Goal: Task Accomplishment & Management: Complete application form

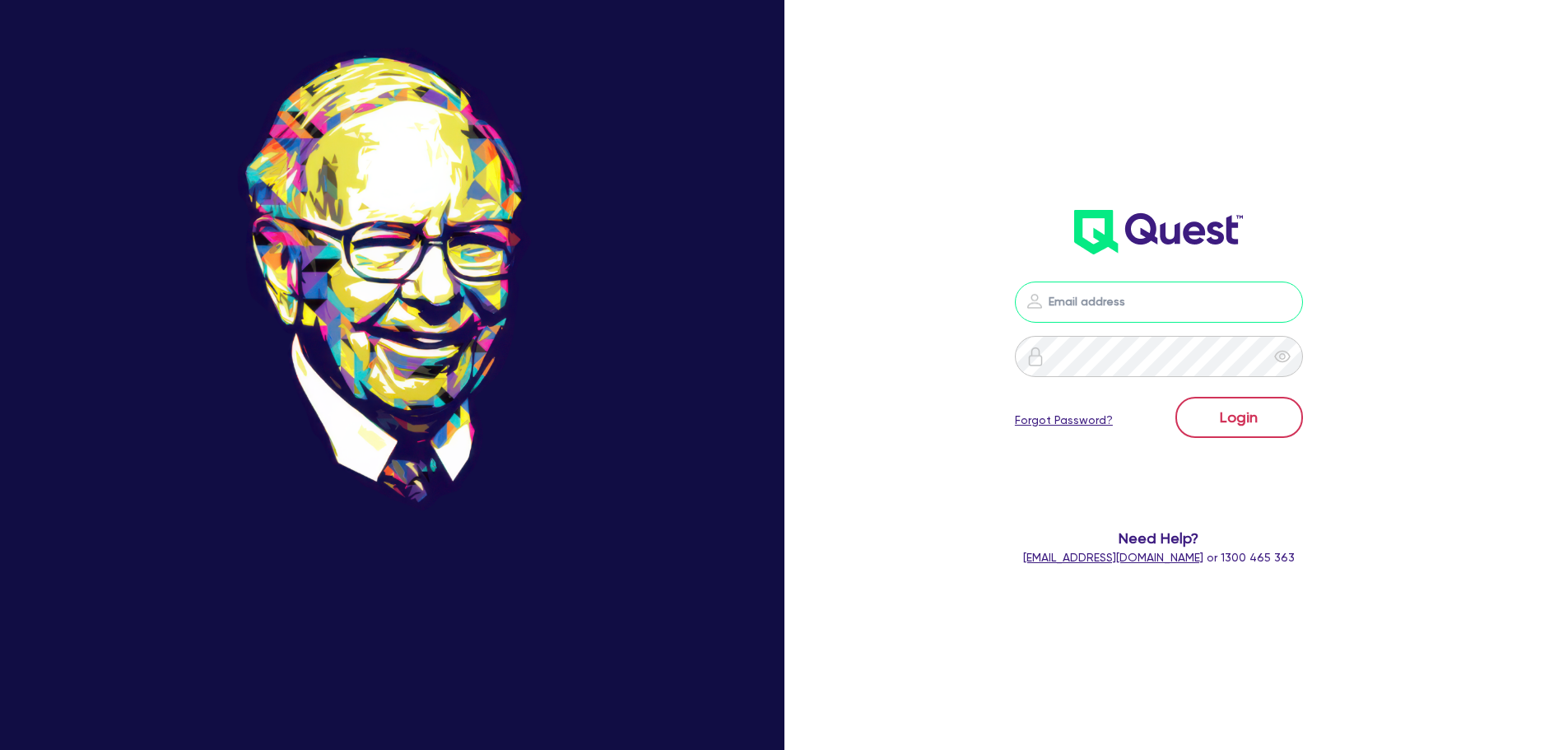
type input "[PERSON_NAME][EMAIL_ADDRESS][DOMAIN_NAME]"
click at [1248, 419] on button "Login" at bounding box center [1239, 417] width 128 height 41
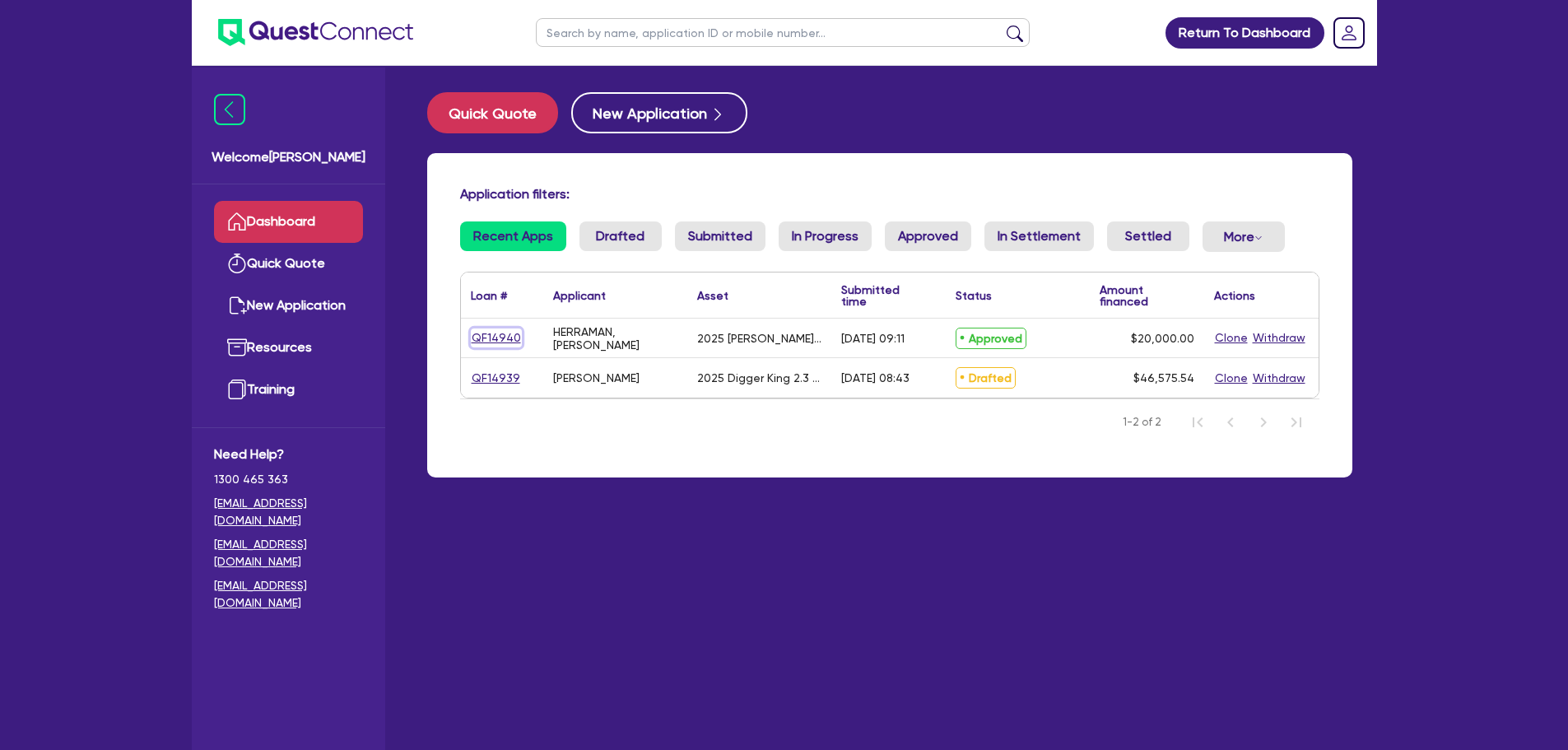
click at [496, 337] on link "QF14940" at bounding box center [497, 338] width 51 height 19
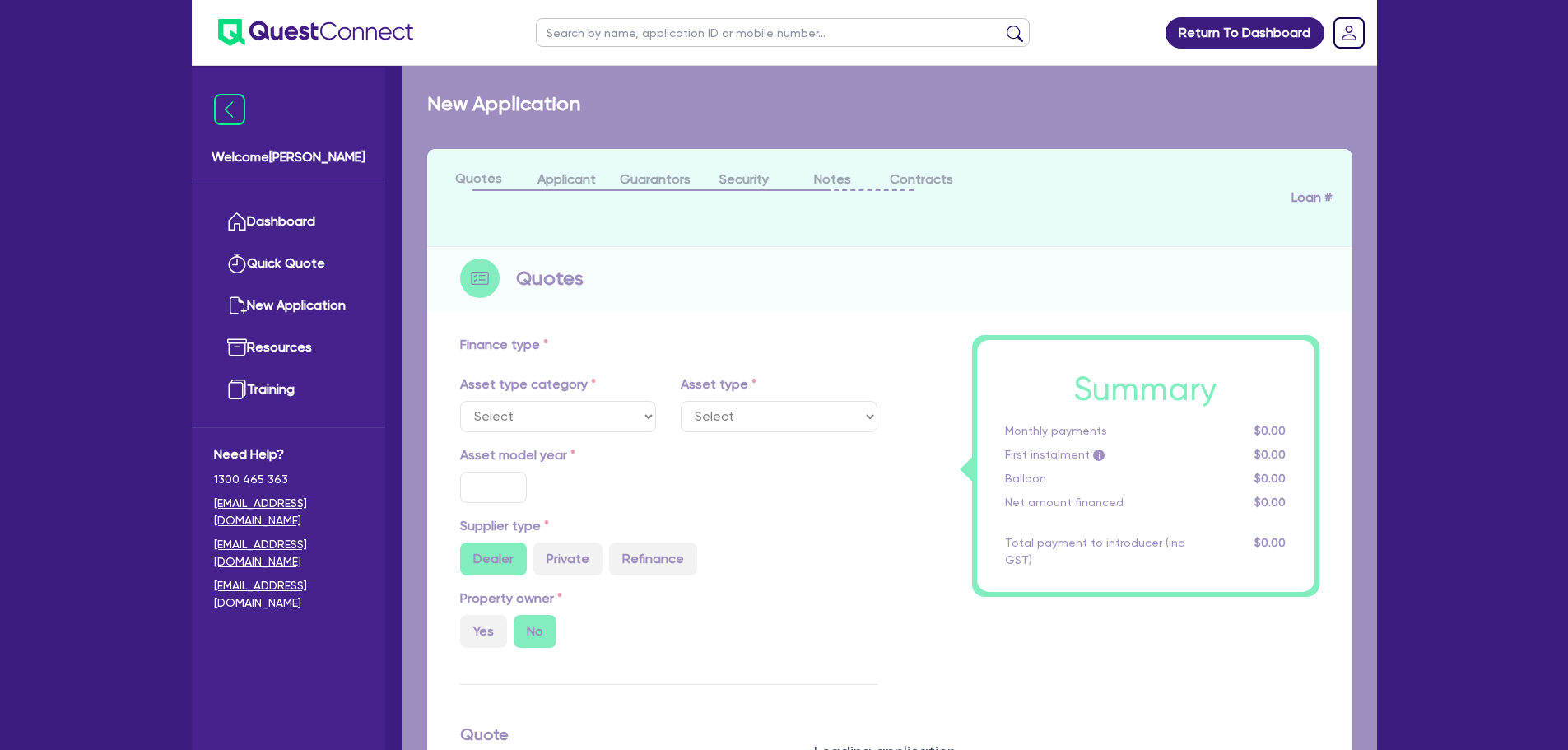
select select "CARS_AND_LIGHT_TRUCKS"
type input "2025"
radio input "false"
radio input "true"
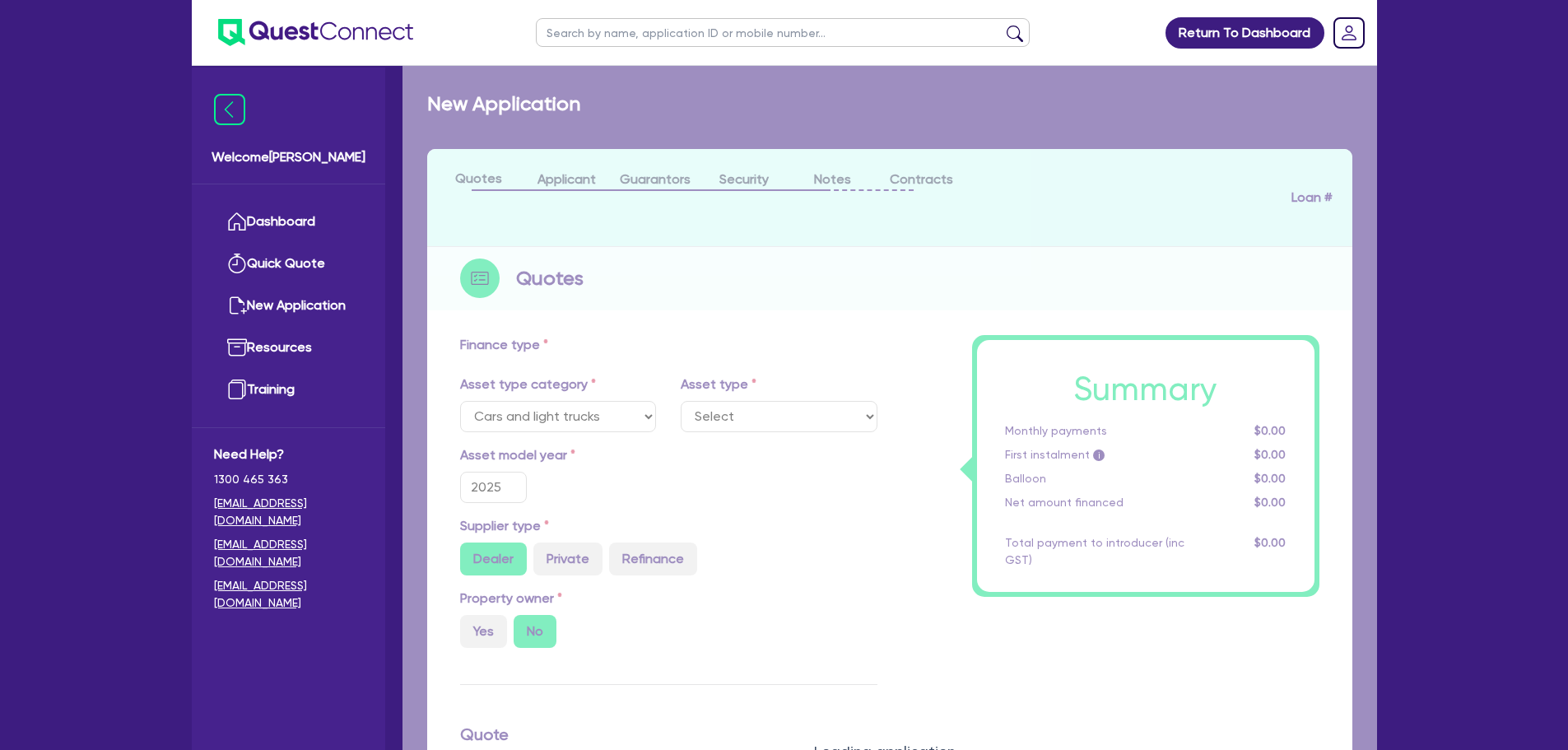
type input "20,000"
type input "11"
type input "2,200"
type input "17.95"
type input "900"
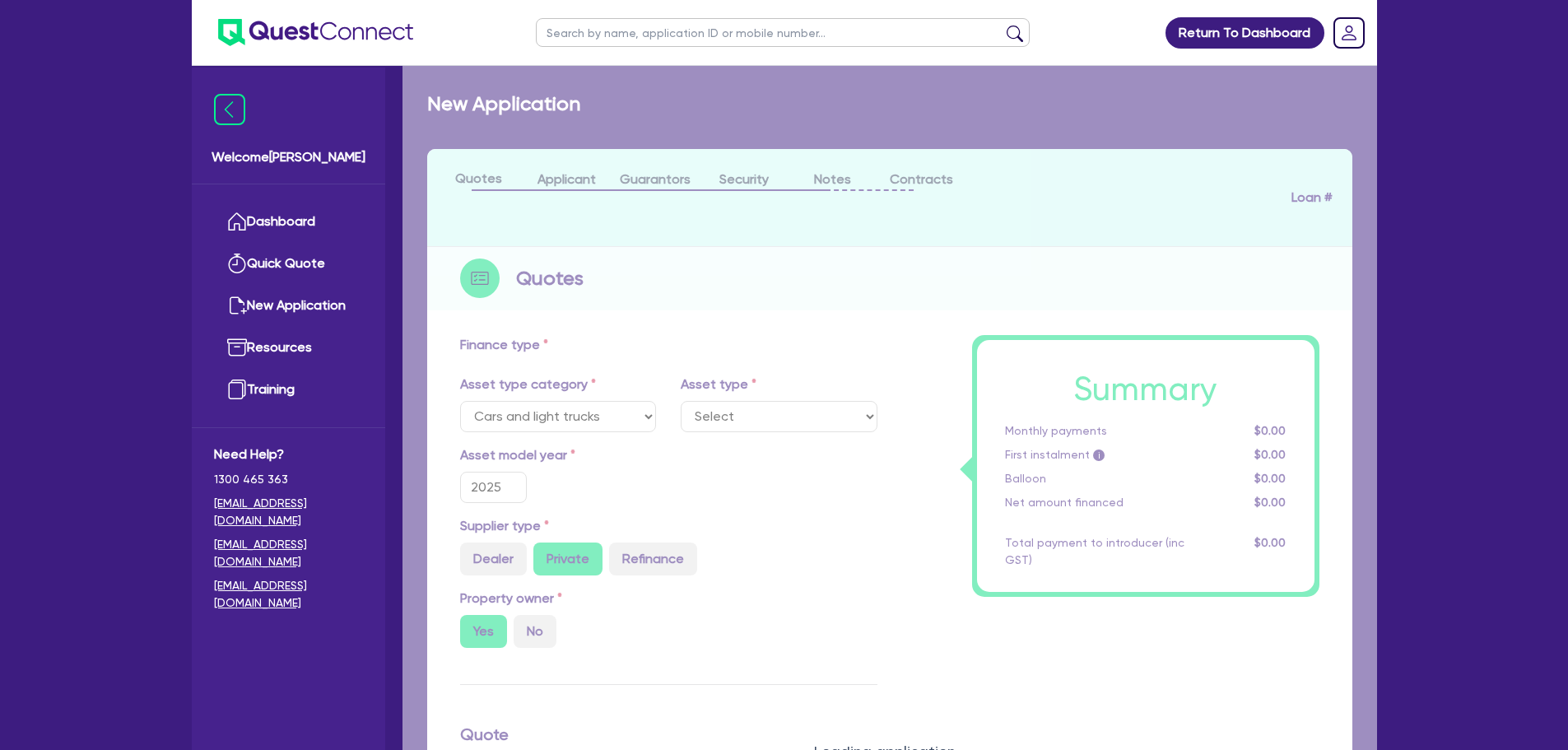
select select "PASSENGER_VEHICLES"
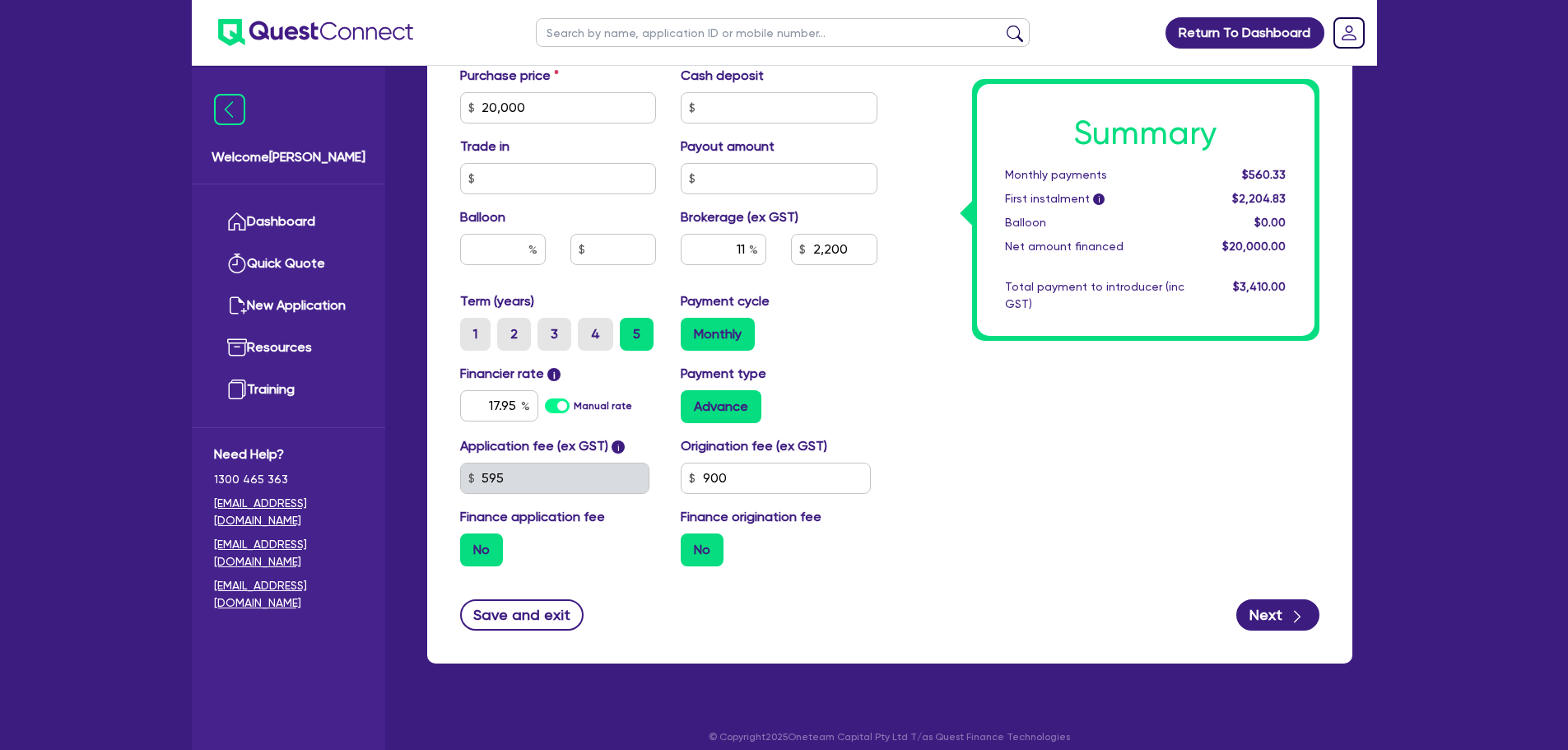
scroll to position [733, 0]
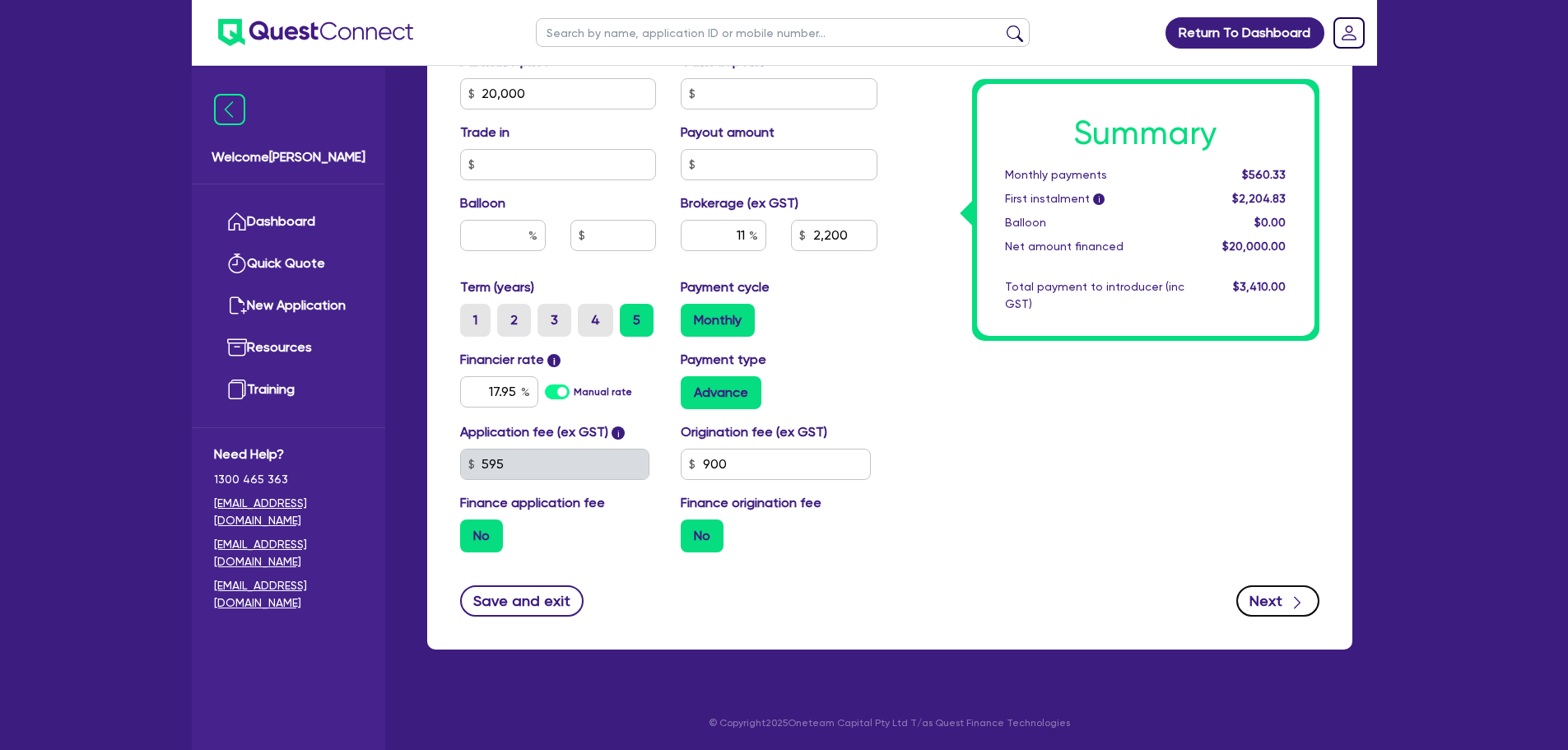
click at [1275, 594] on button "Next" at bounding box center [1278, 600] width 83 height 32
select select "SOLE_TRADER"
select select "HEALTH_BEAUTY"
select select "OTHER_HEALTH_BEAUTY"
select select "SA"
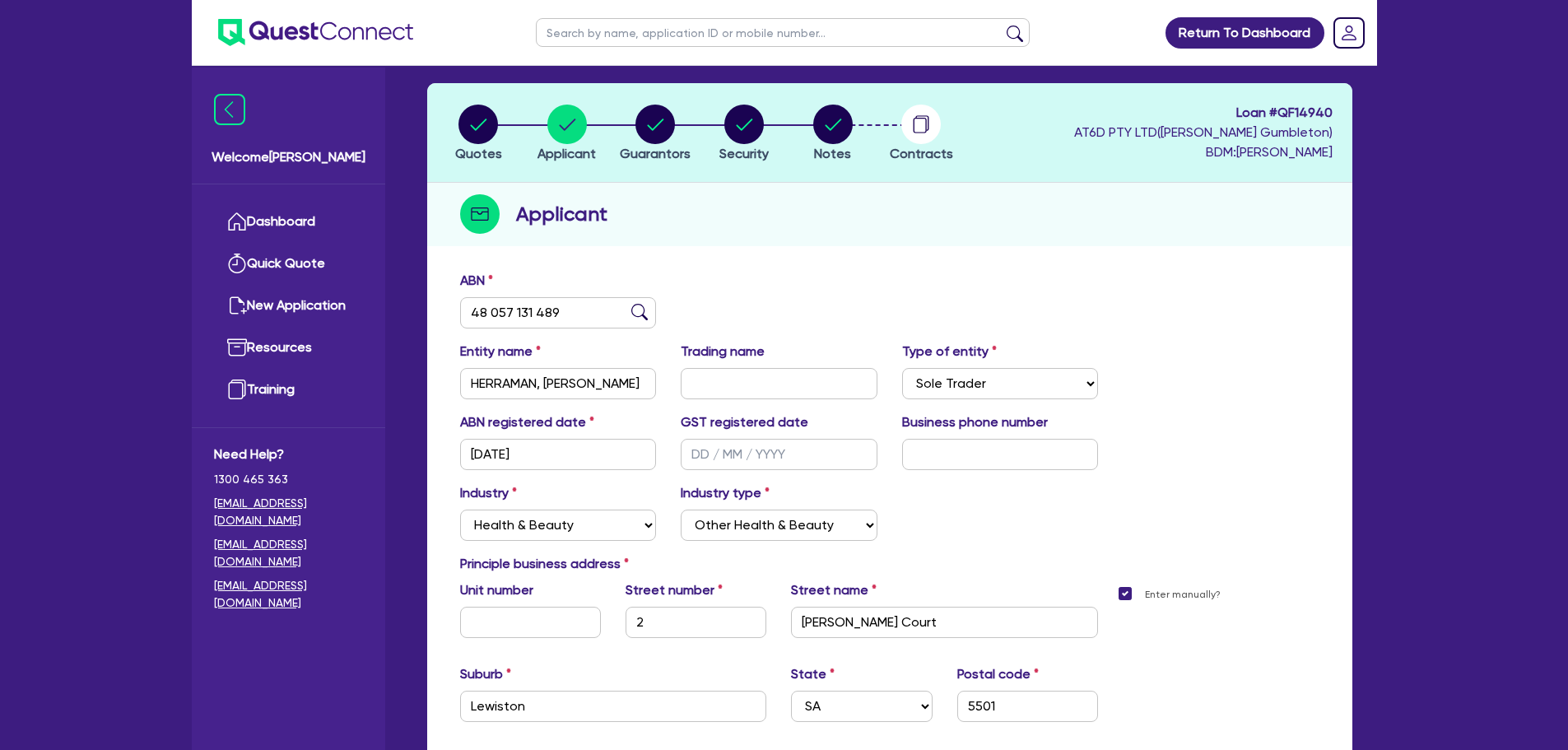
scroll to position [248, 0]
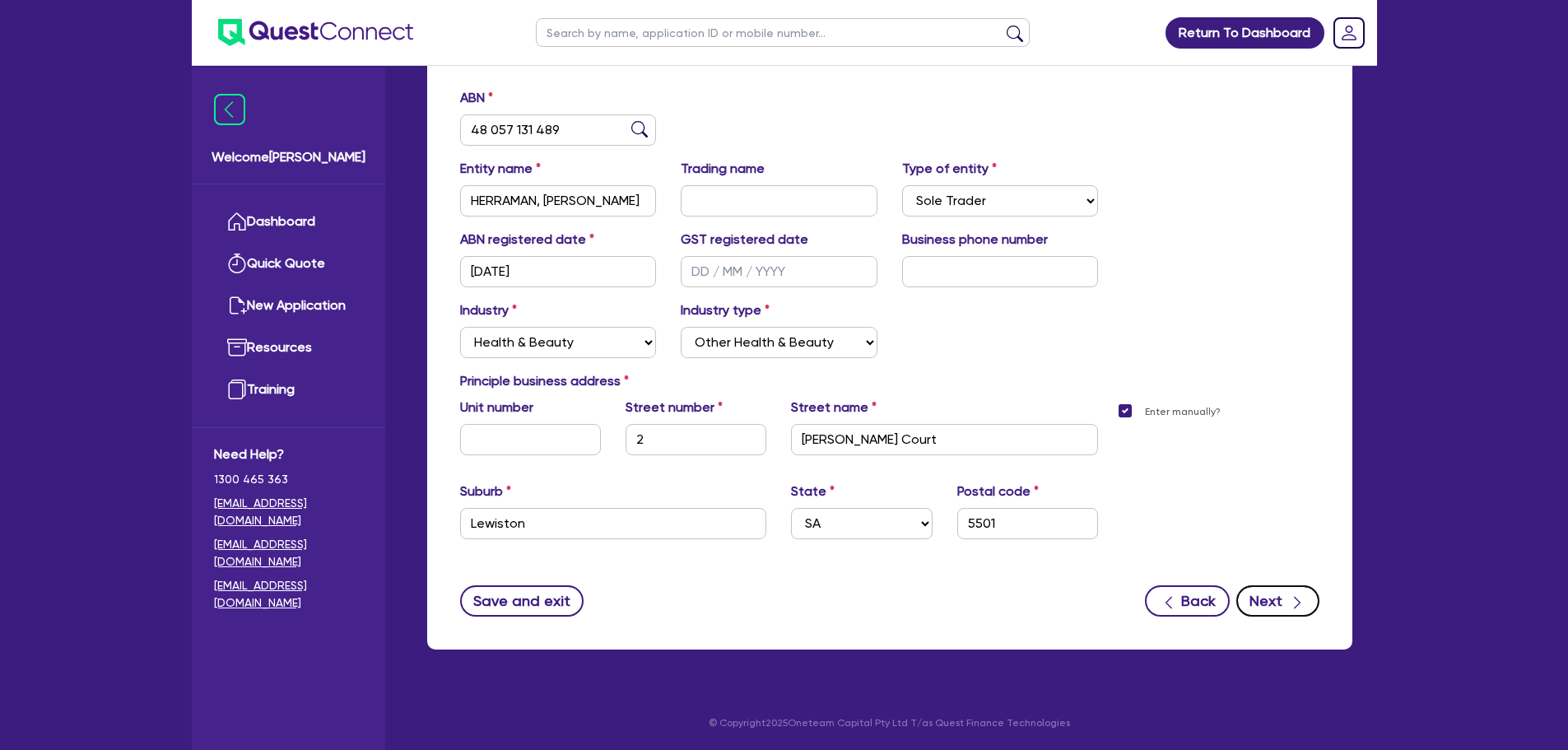
click at [1276, 604] on button "Next" at bounding box center [1278, 600] width 83 height 32
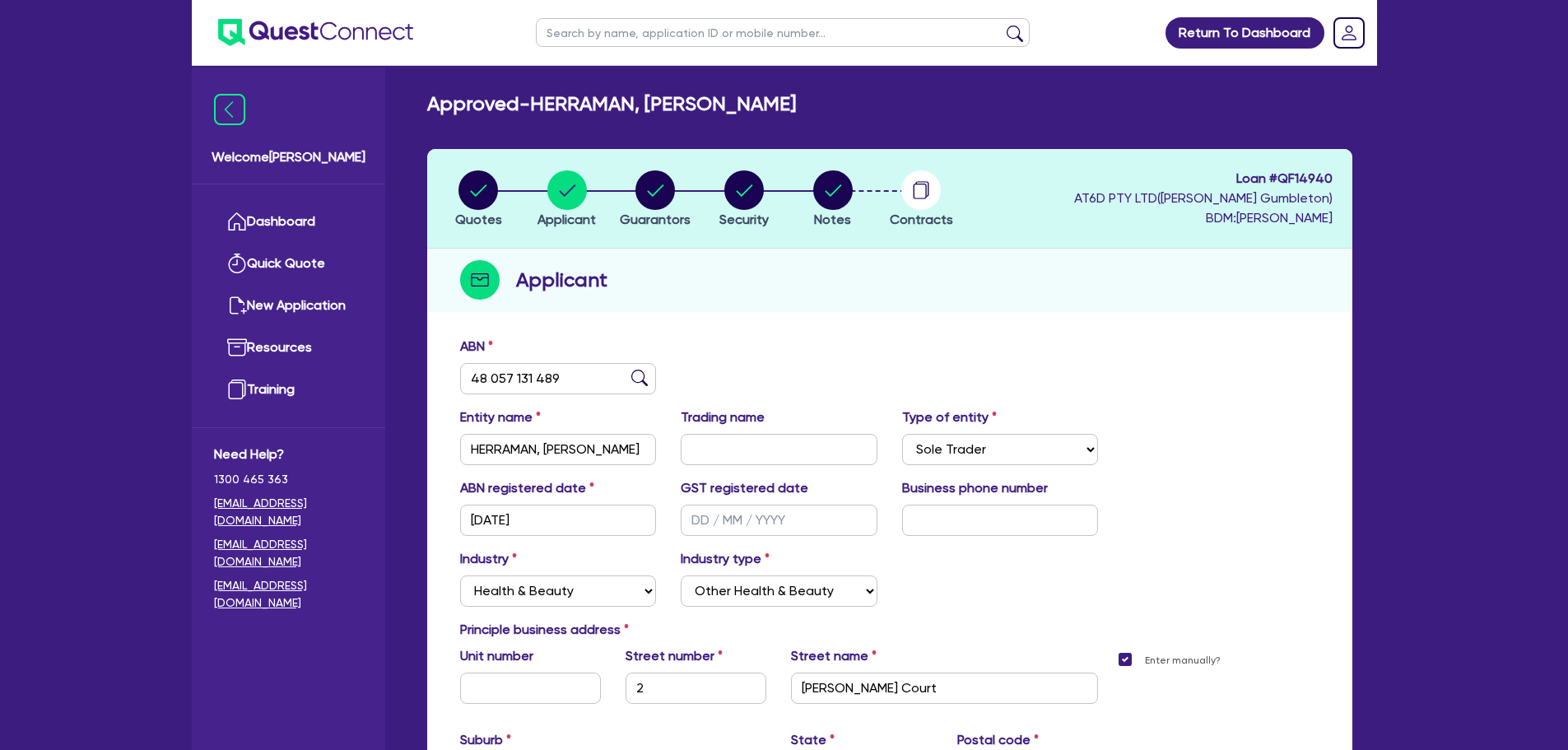
select select "MR"
select select "SA"
select select "MARRIED"
select select "SA"
select select "PROPERTY"
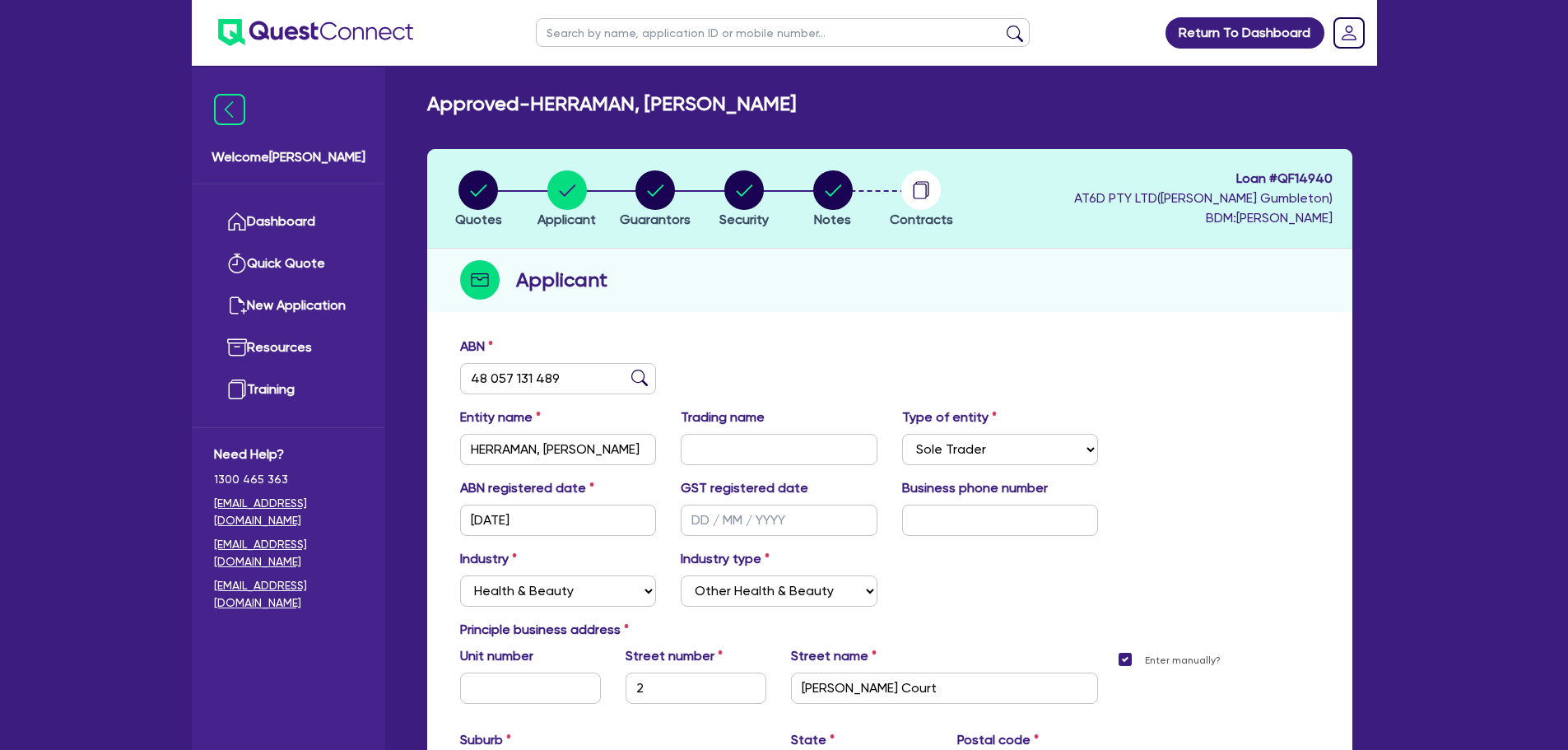
select select "VEHICLE"
select select "HOUSEHOLD_PERSONAL"
select select "EQUIPMENT"
select select "MORTGAGE"
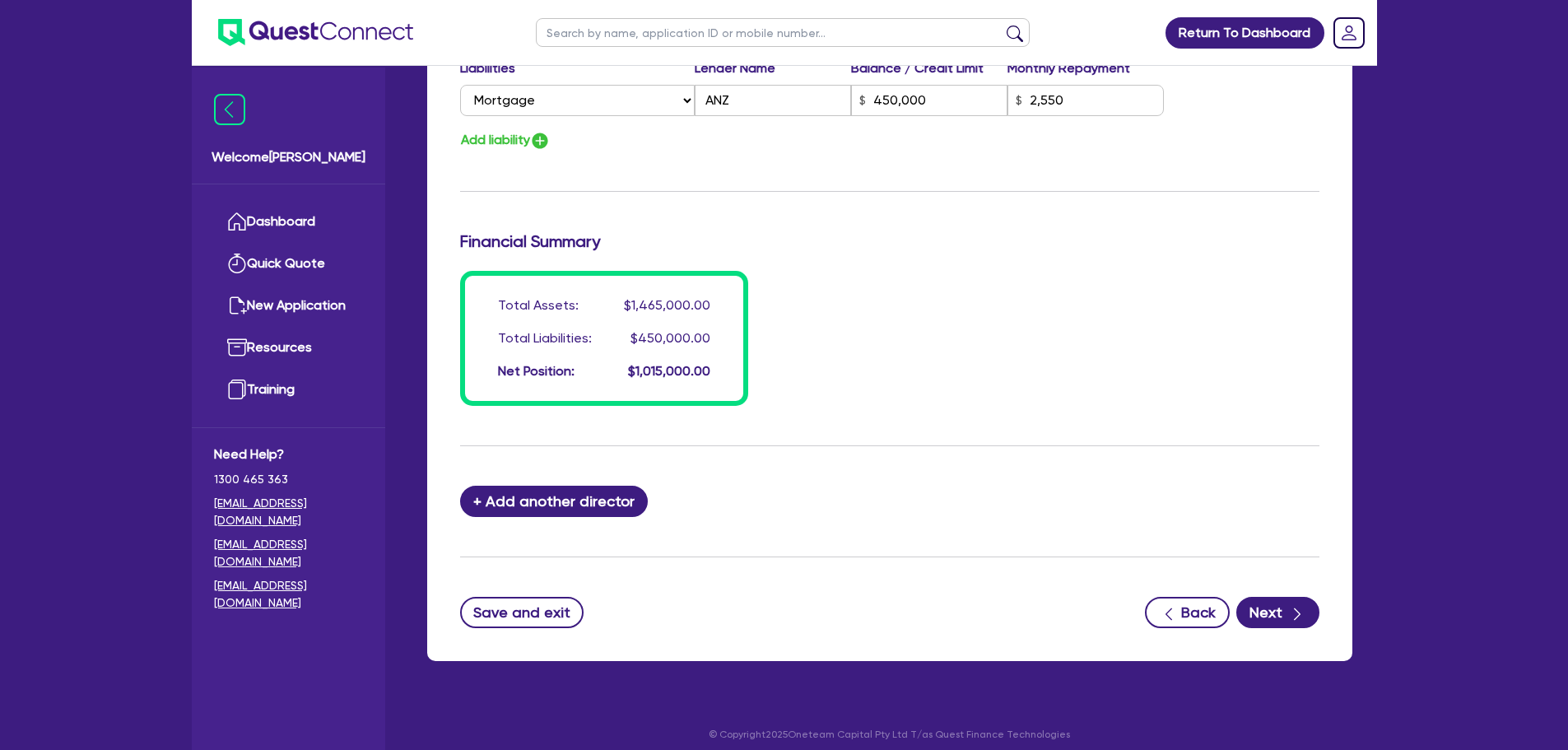
scroll to position [1396, 0]
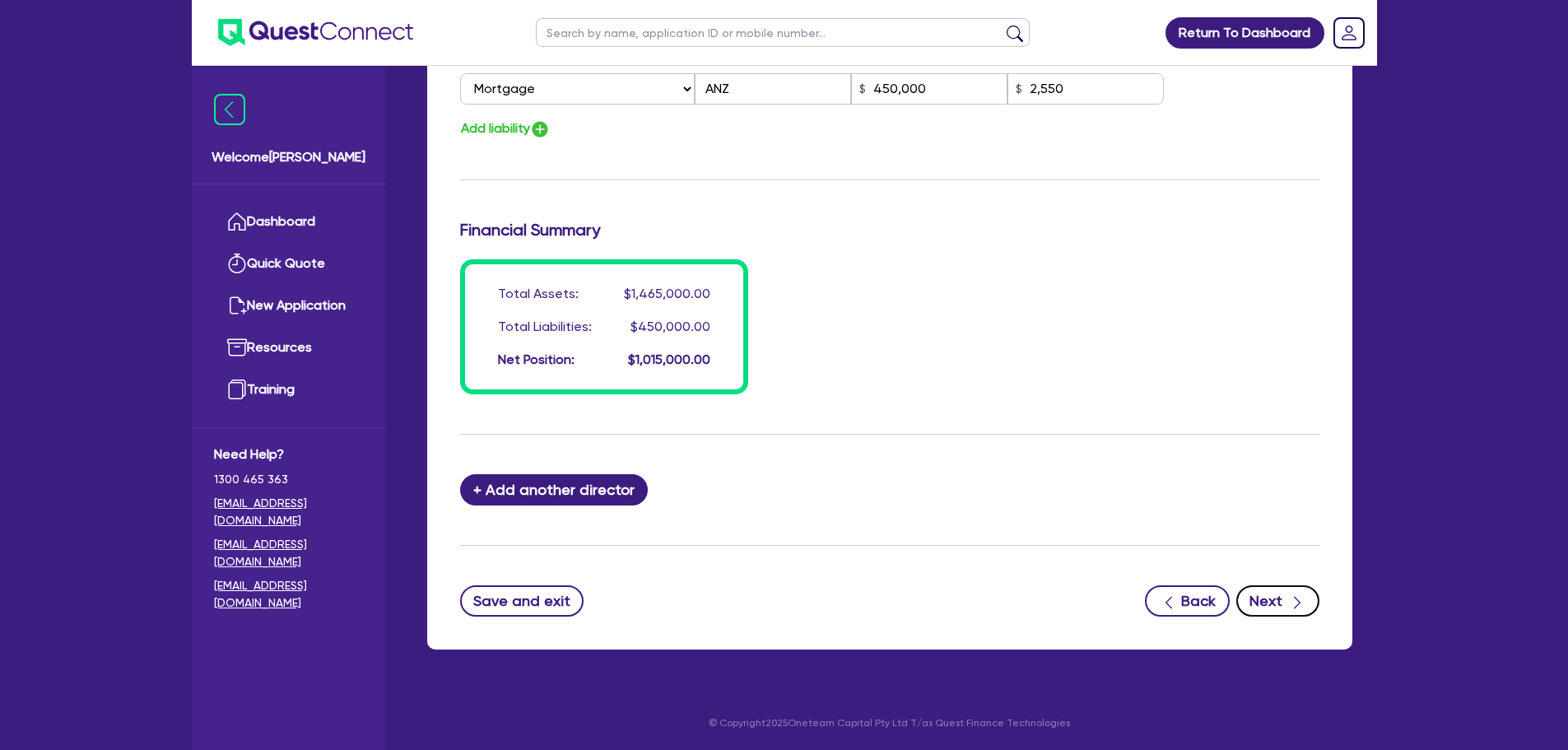
click at [1273, 601] on button "Next" at bounding box center [1278, 600] width 83 height 32
select select "CARS_AND_LIGHT_TRUCKS"
select select "PASSENGER_VEHICLES"
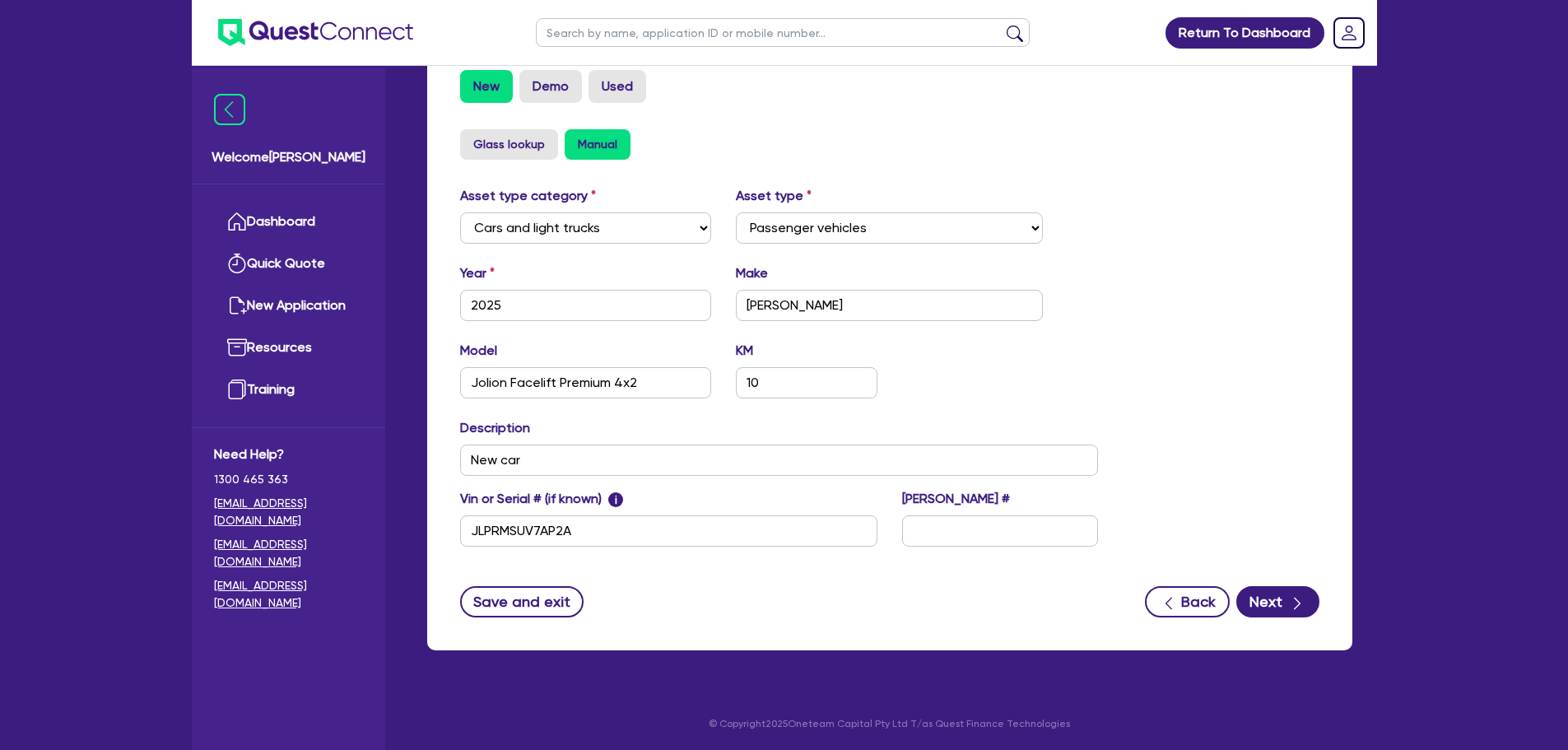
scroll to position [505, 0]
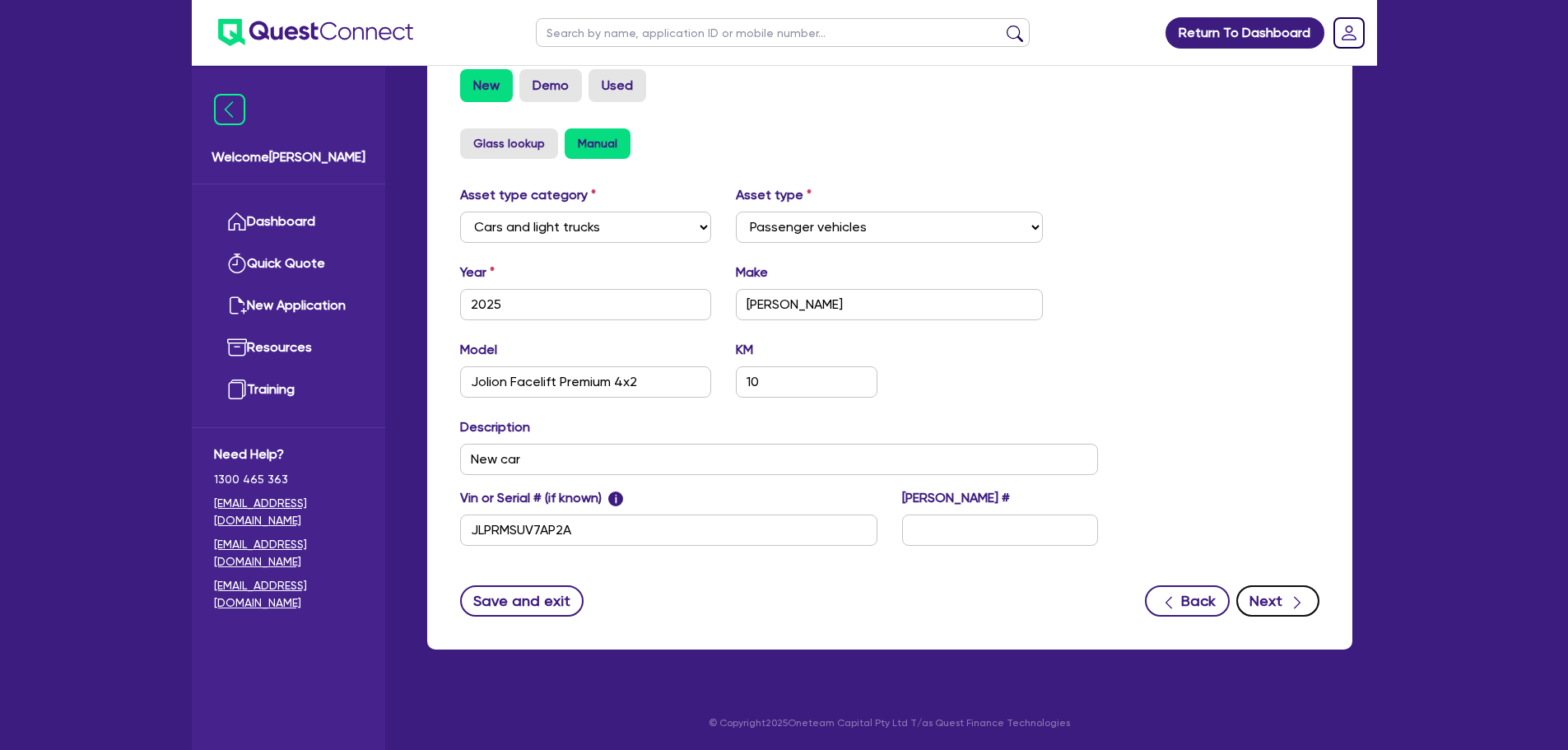
click at [1291, 608] on icon "button" at bounding box center [1297, 602] width 16 height 16
select select "Quest Finance - Own Book"
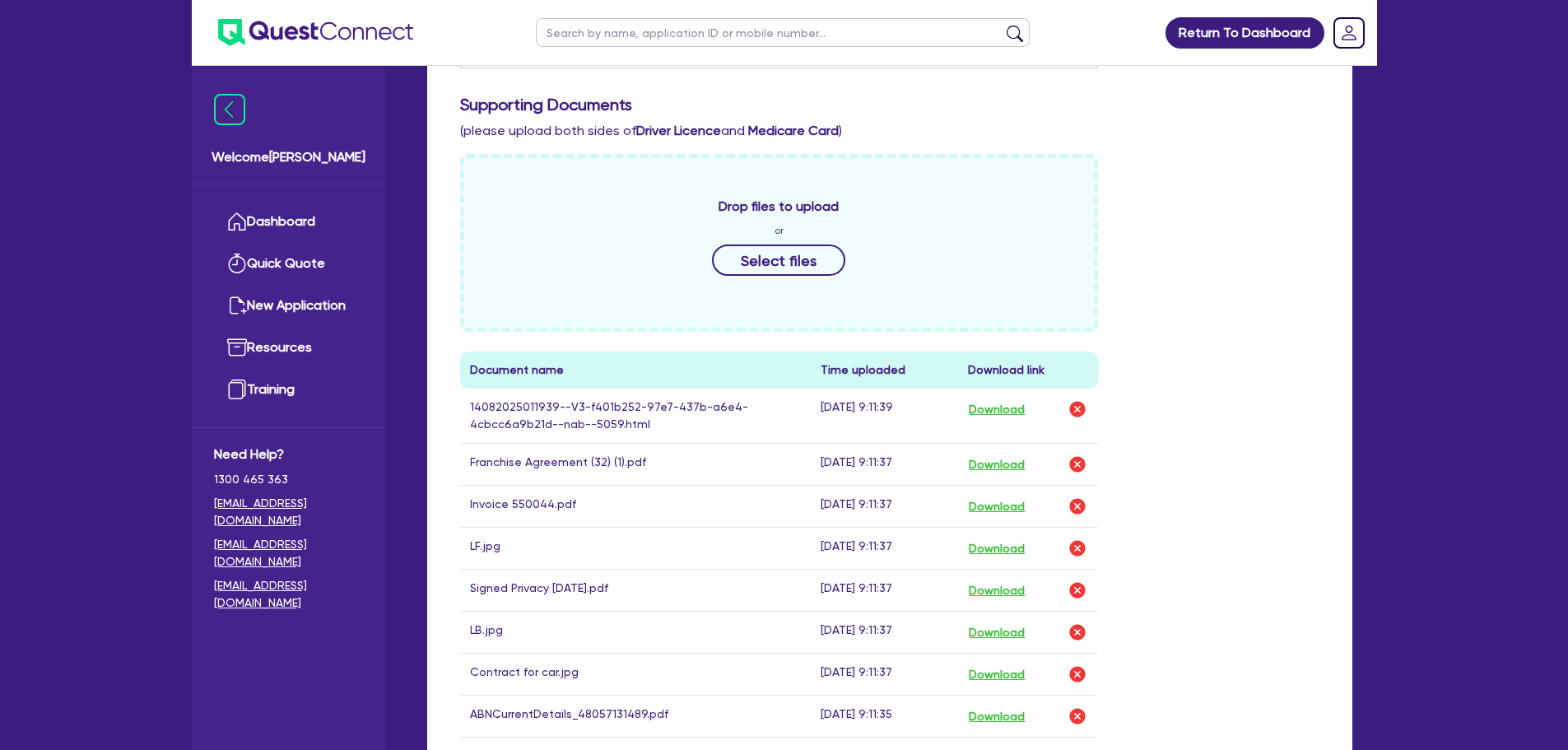
scroll to position [658, 0]
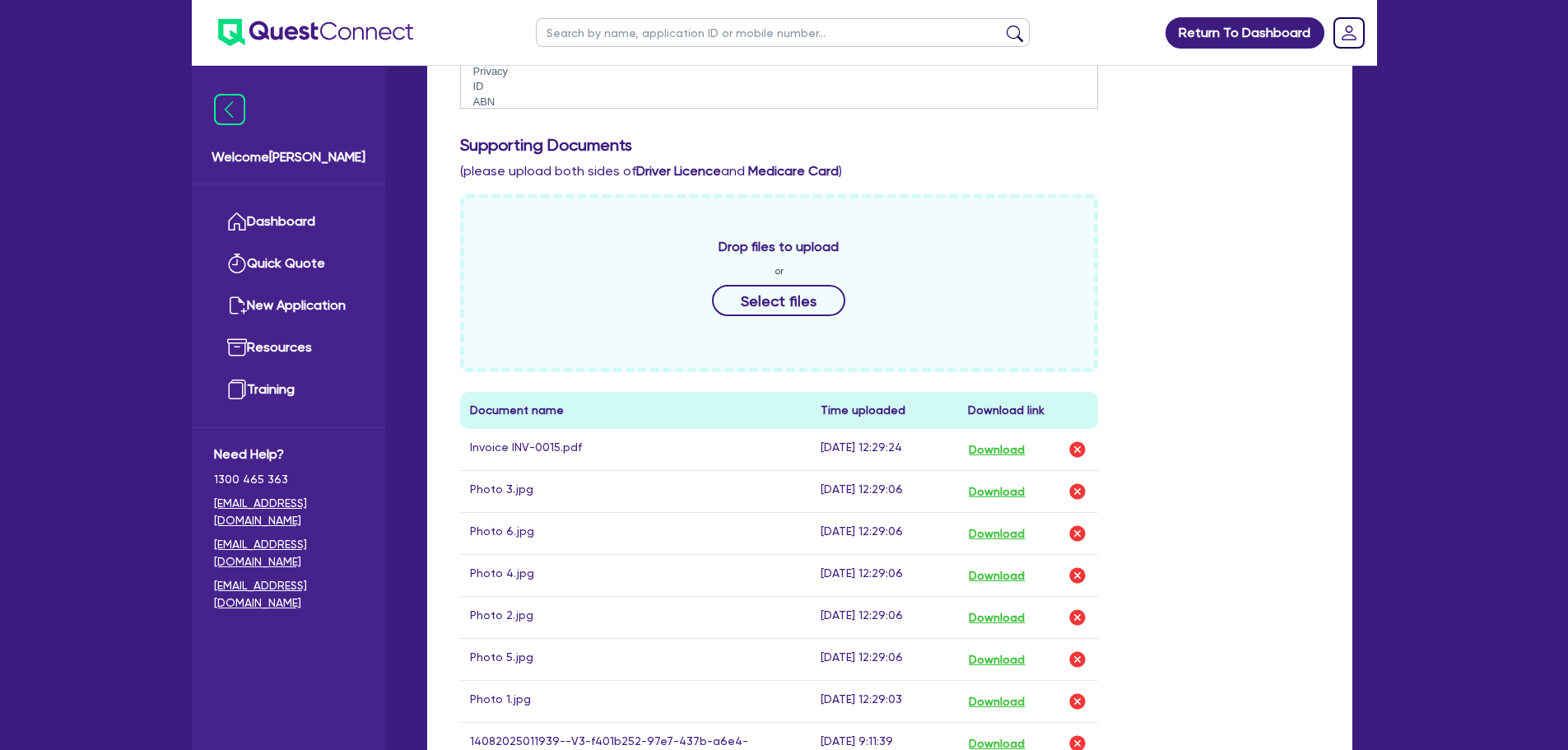
click at [1254, 443] on div "Drop files to upload or Select files Document name Time uploaded Download link …" at bounding box center [890, 646] width 884 height 903
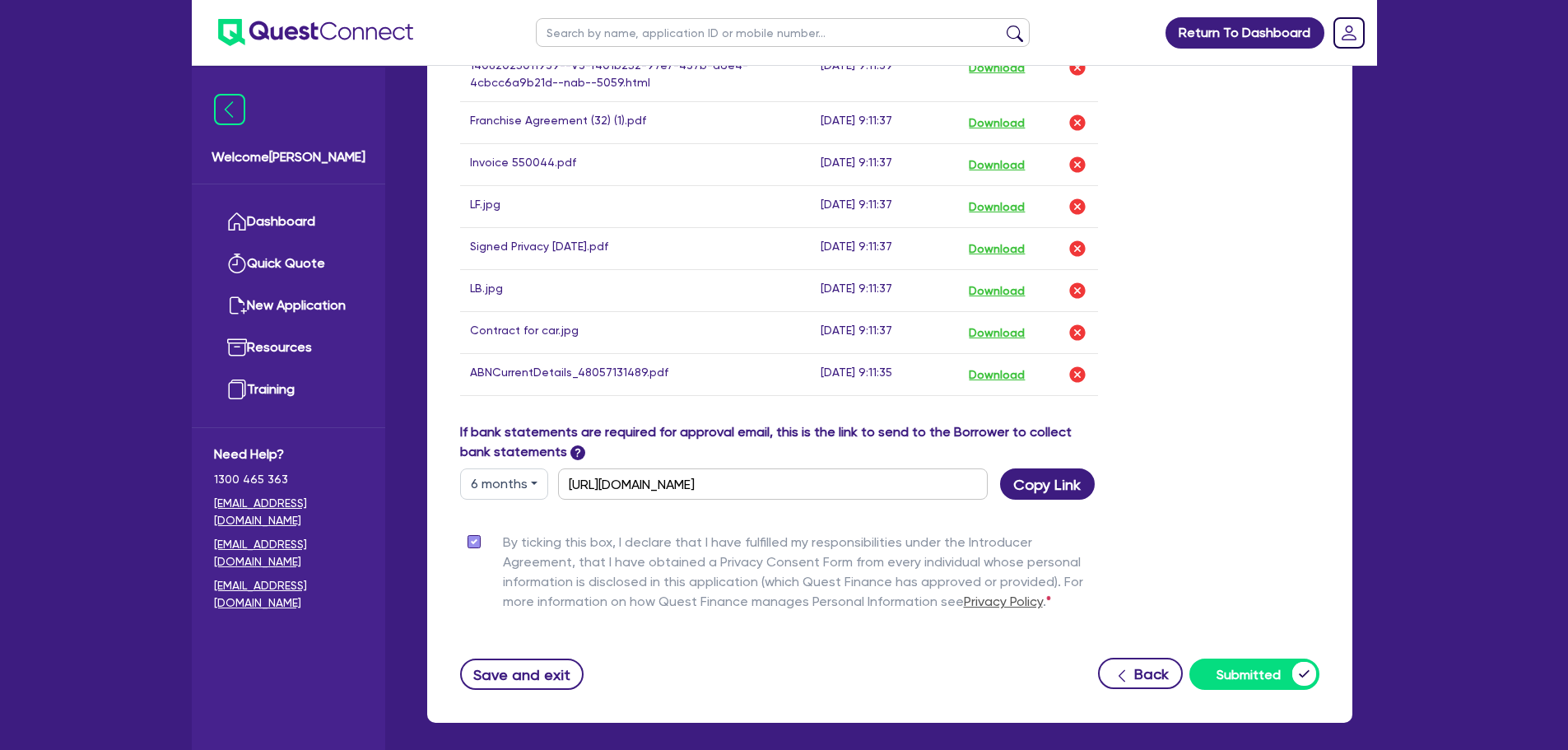
scroll to position [1408, 0]
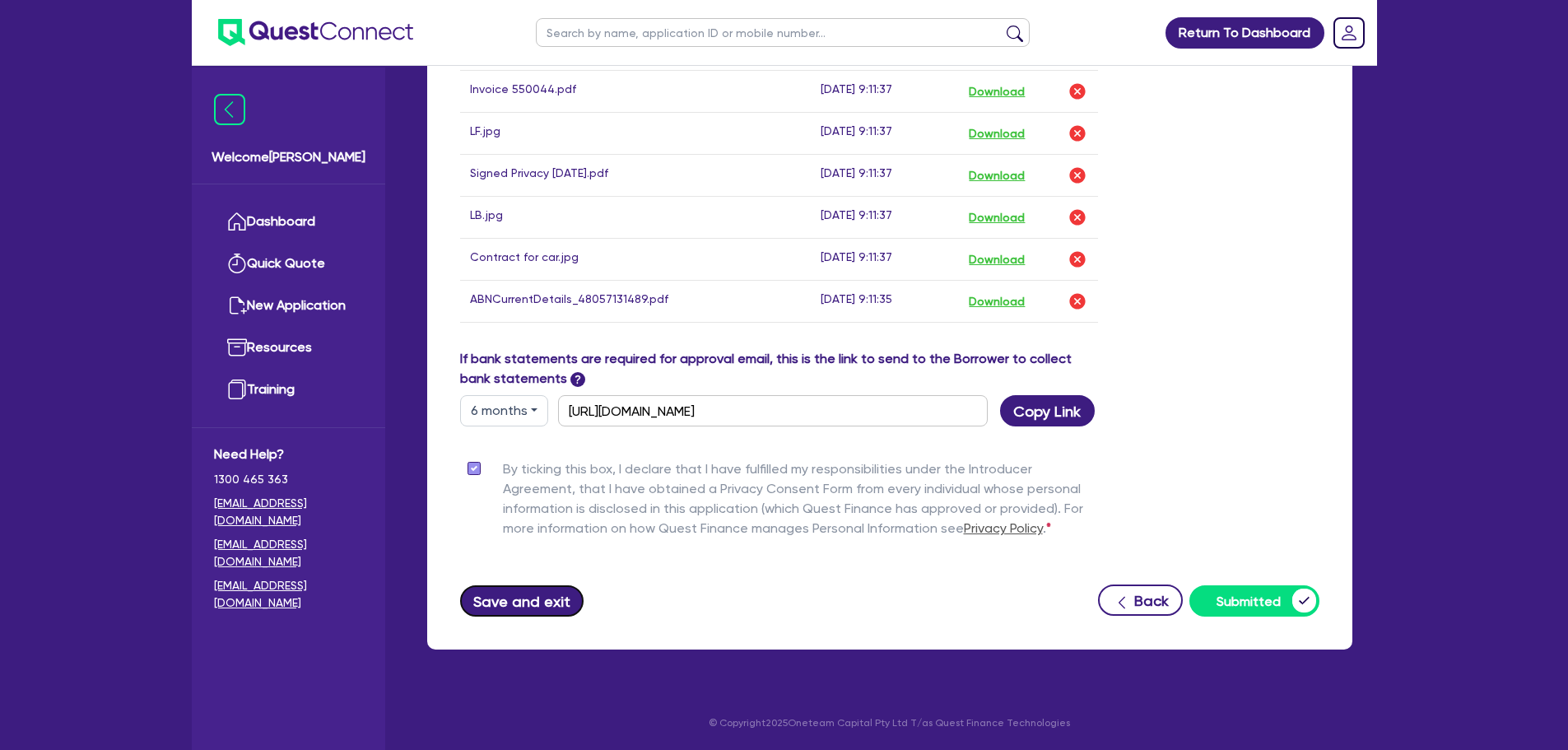
click at [554, 605] on button "Save and exit" at bounding box center [522, 600] width 124 height 32
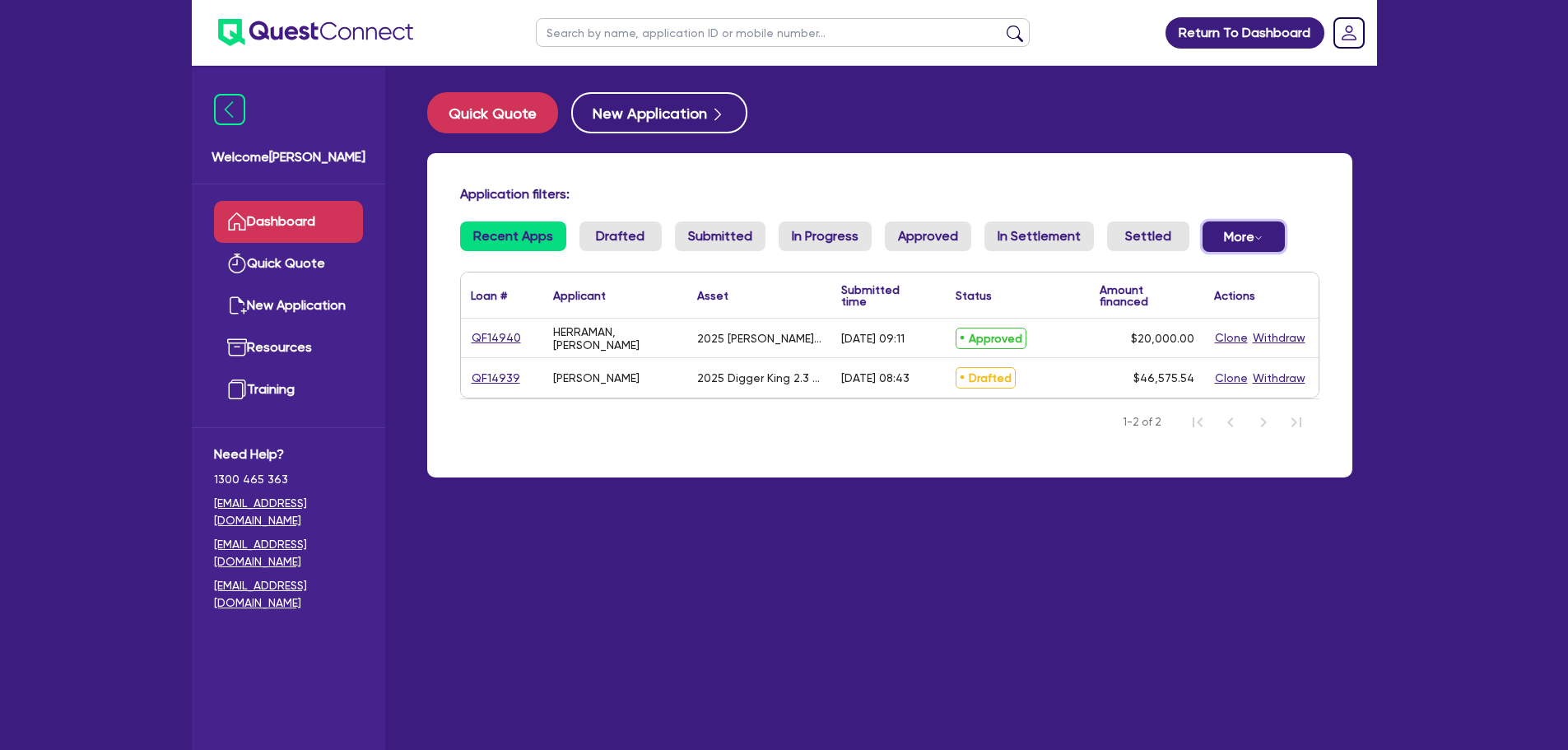
click at [1257, 235] on button "More Withdrawn Declined" at bounding box center [1243, 237] width 82 height 31
click at [1297, 181] on div "Application filters: Recent Apps Drafted Submitted In Progress Approved In Sett…" at bounding box center [890, 315] width 925 height 324
click at [492, 342] on link "QF14940" at bounding box center [497, 338] width 51 height 19
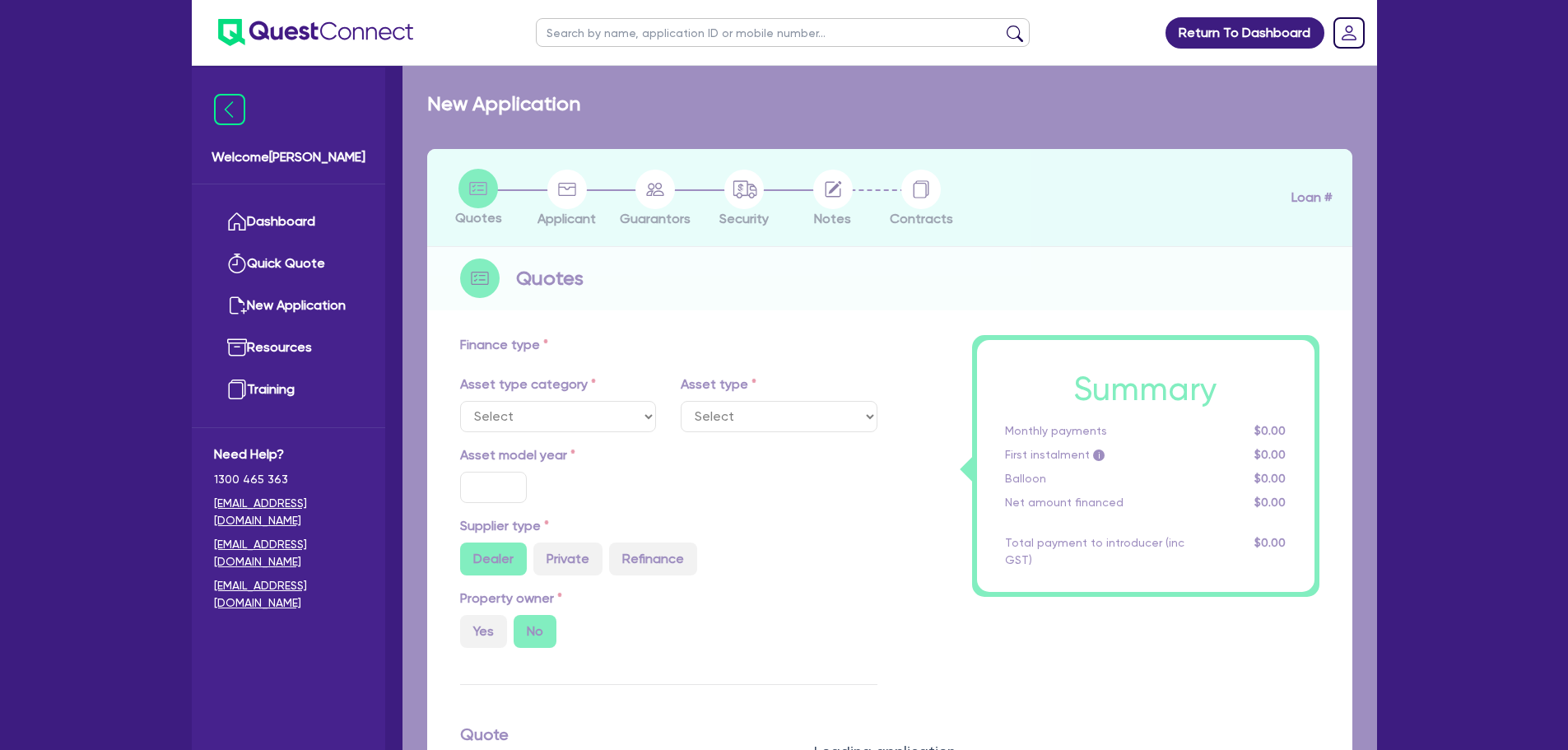
select select "CARS_AND_LIGHT_TRUCKS"
type input "2025"
radio input "false"
radio input "true"
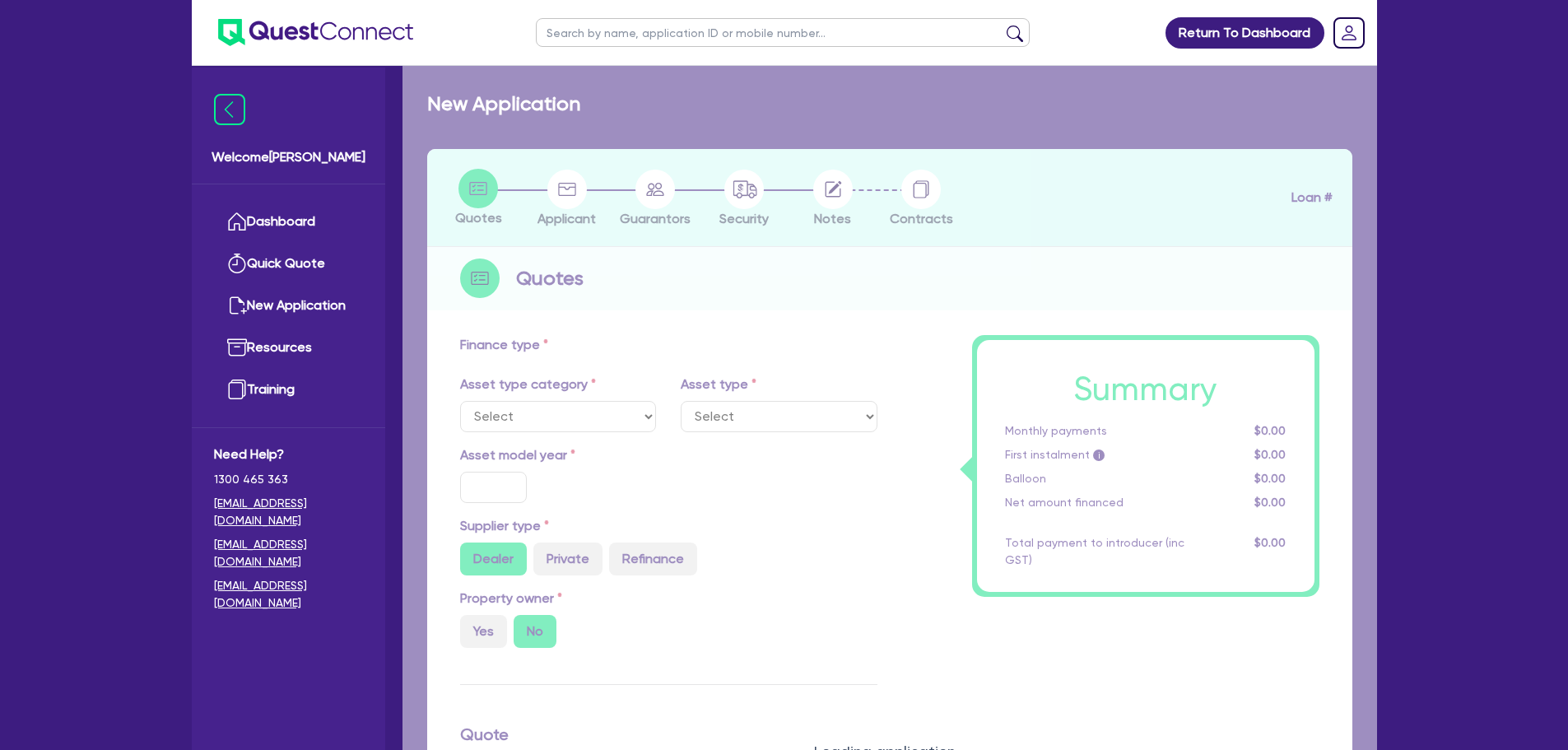
type input "20,000"
type input "11"
type input "2,200"
type input "17.95"
type input "900"
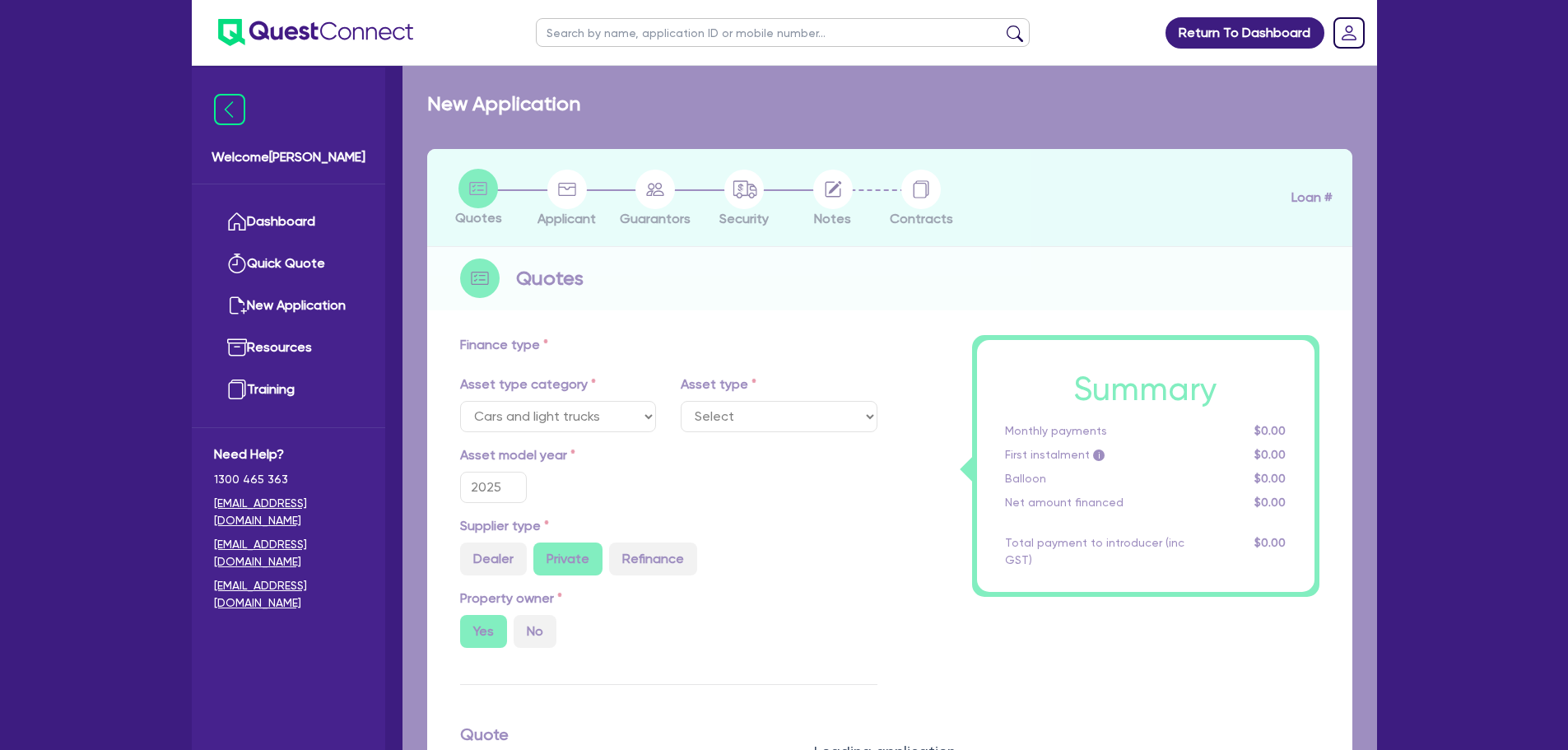
select select "PASSENGER_VEHICLES"
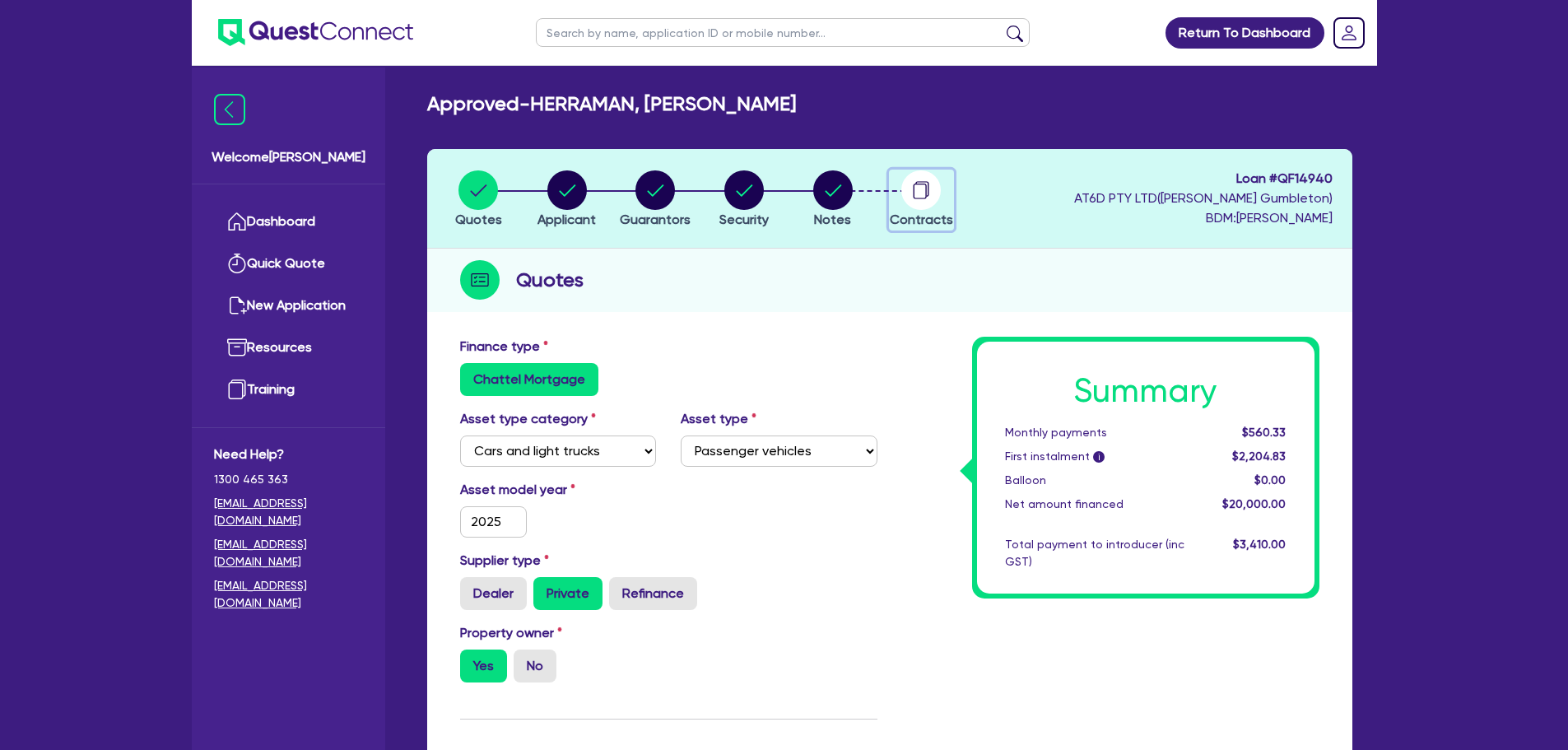
click at [917, 195] on circle "button" at bounding box center [921, 190] width 39 height 39
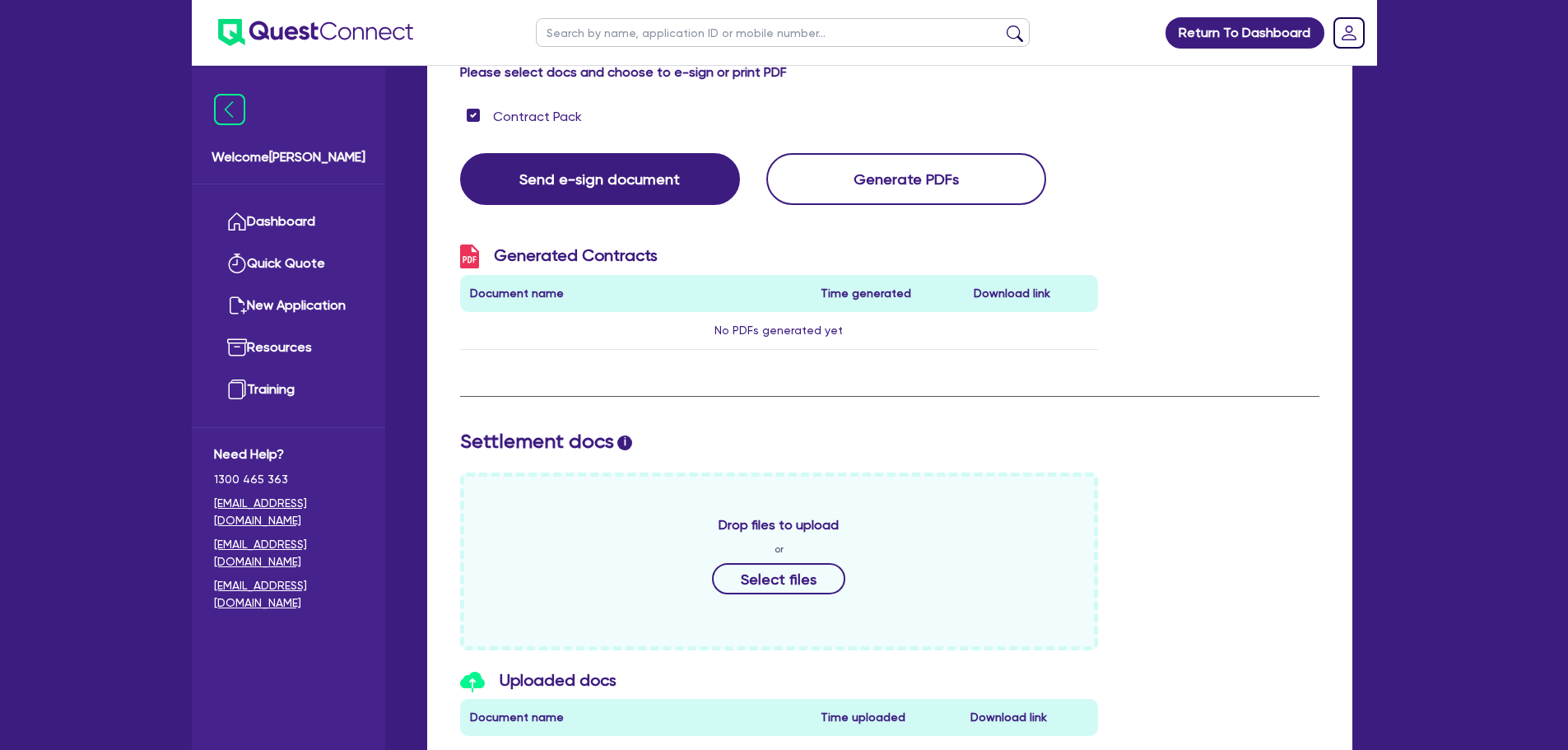
scroll to position [280, 0]
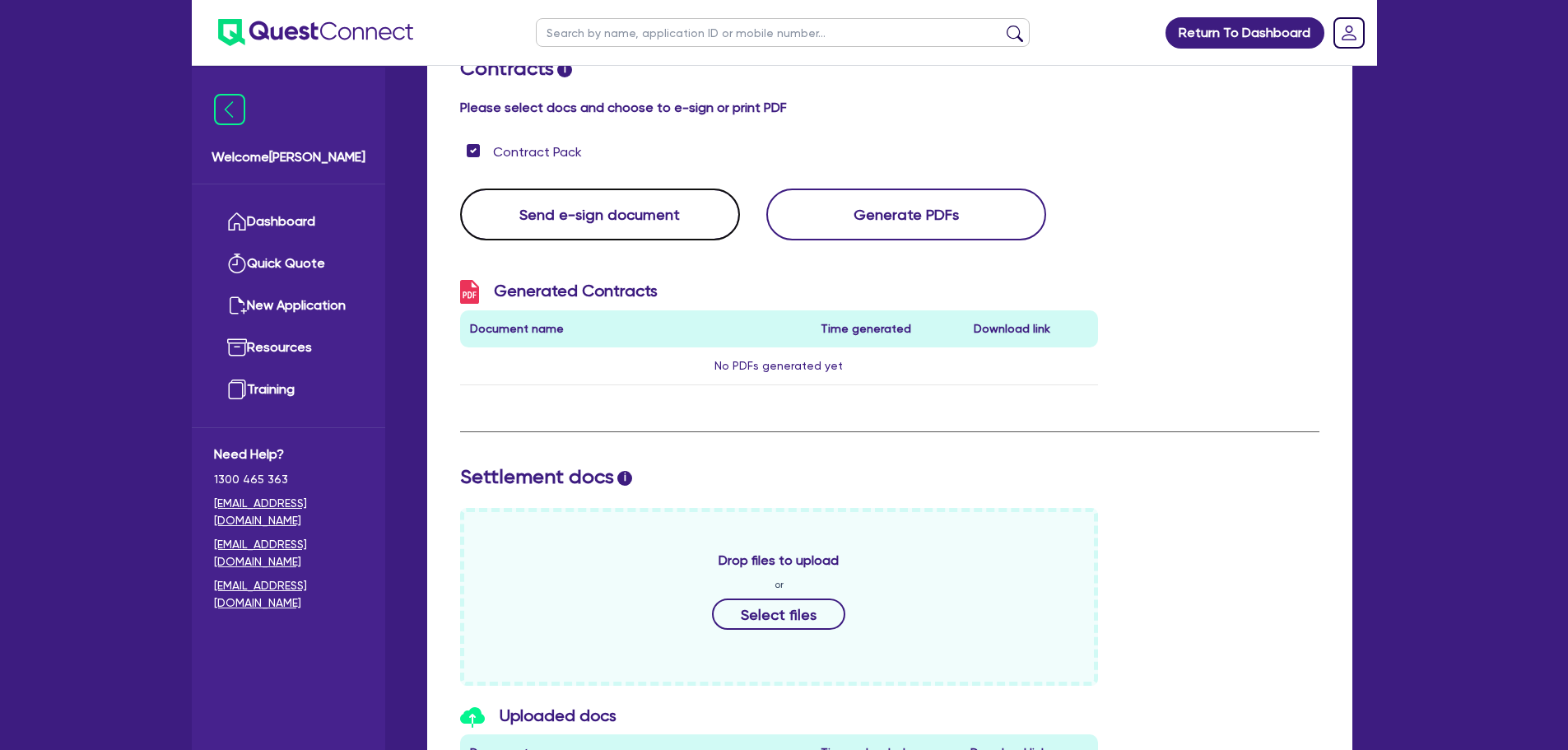
click at [640, 223] on button "Send e-sign document" at bounding box center [599, 214] width 280 height 52
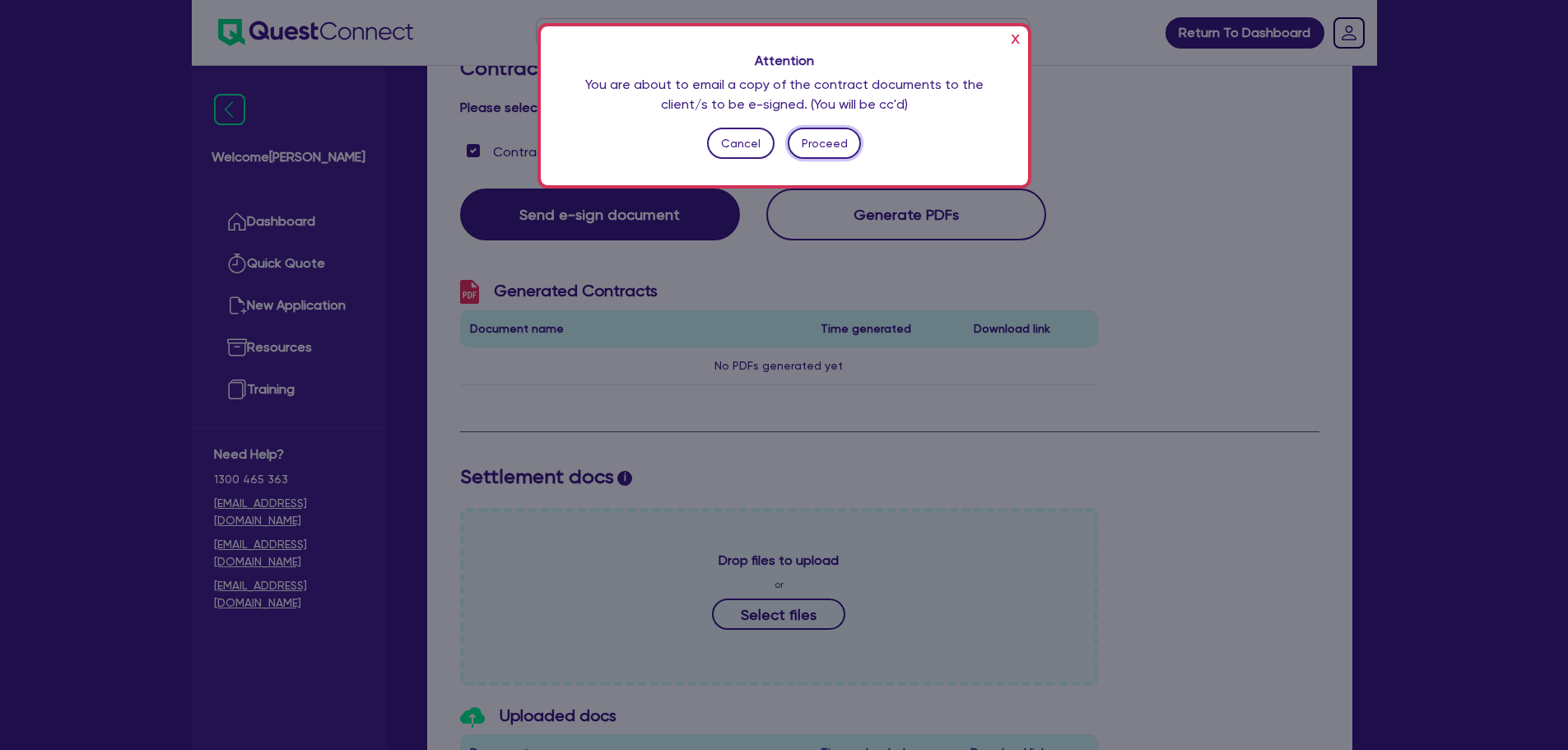
click at [834, 142] on button "Proceed" at bounding box center [825, 143] width 74 height 32
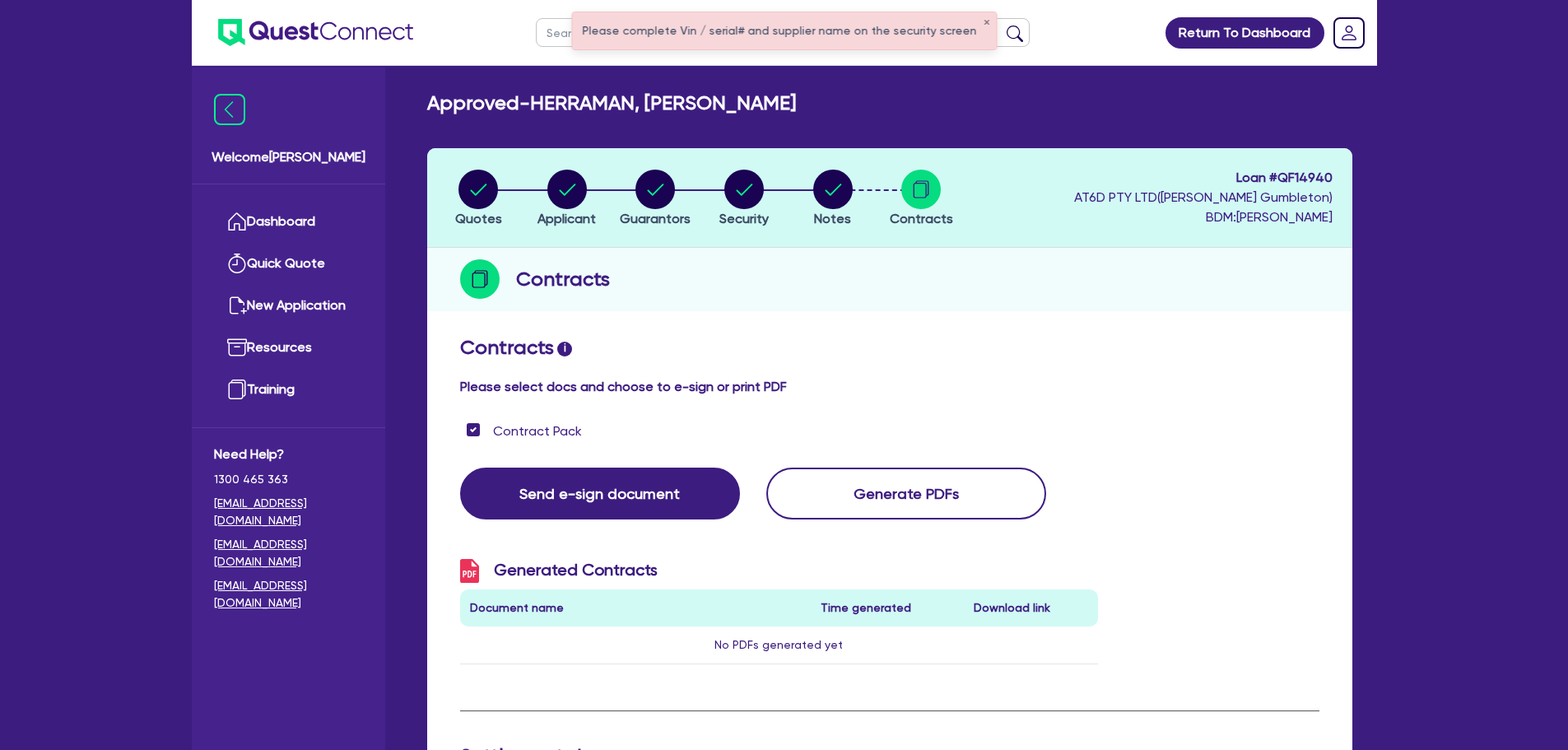
scroll to position [0, 0]
click at [737, 193] on circle "button" at bounding box center [744, 190] width 39 height 39
select select "CARS_AND_LIGHT_TRUCKS"
select select "PASSENGER_VEHICLES"
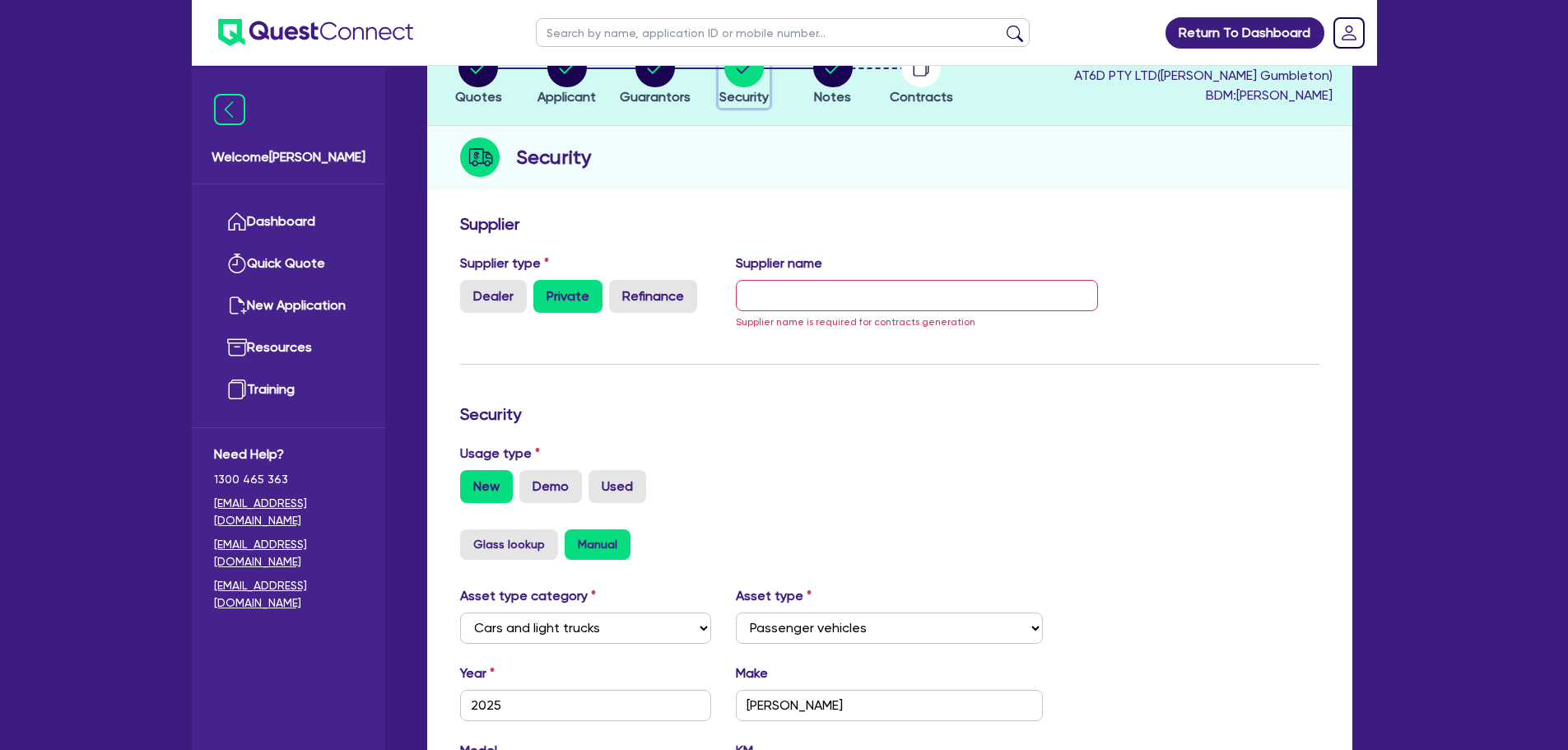
scroll to position [82, 0]
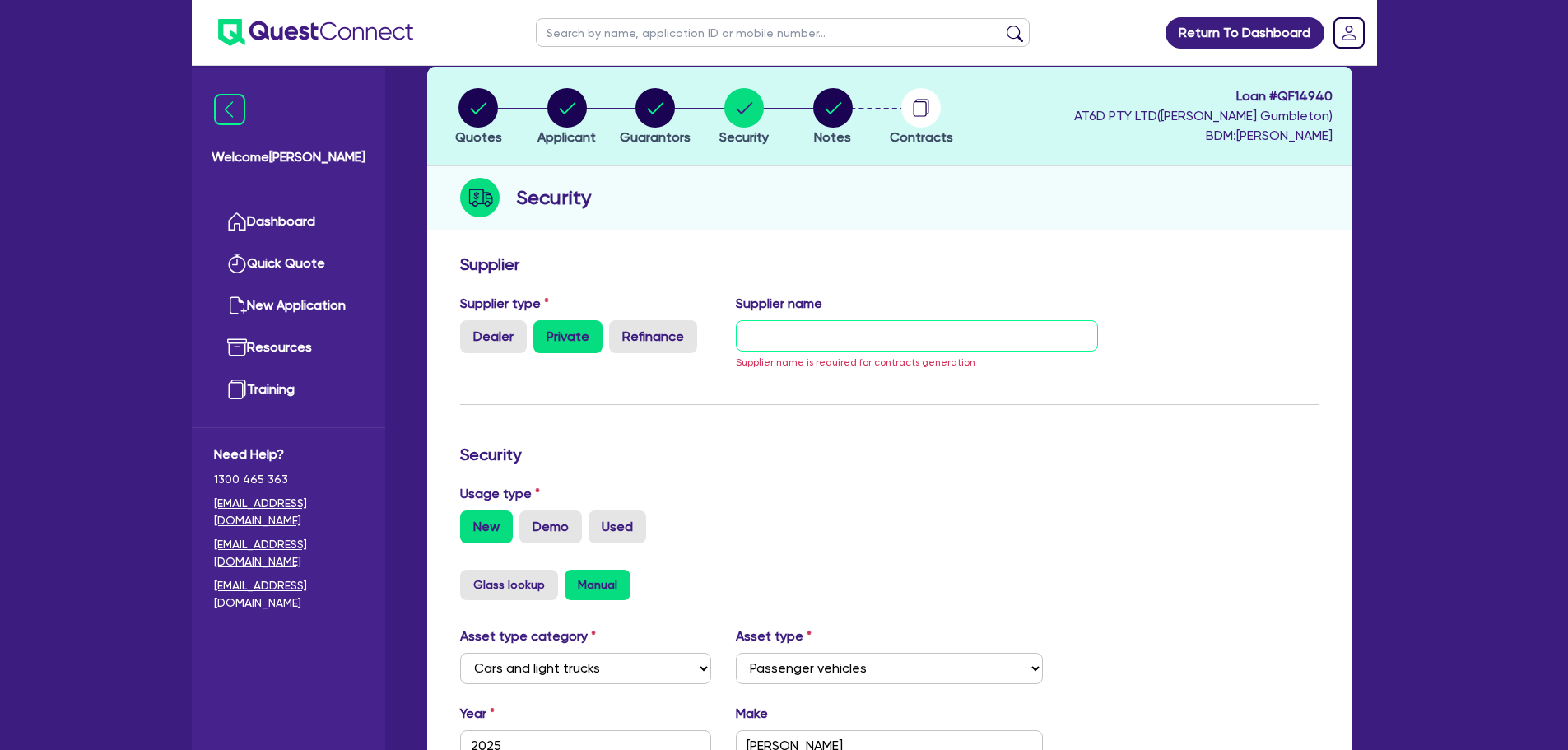
click at [837, 336] on input "text" at bounding box center [916, 336] width 362 height 32
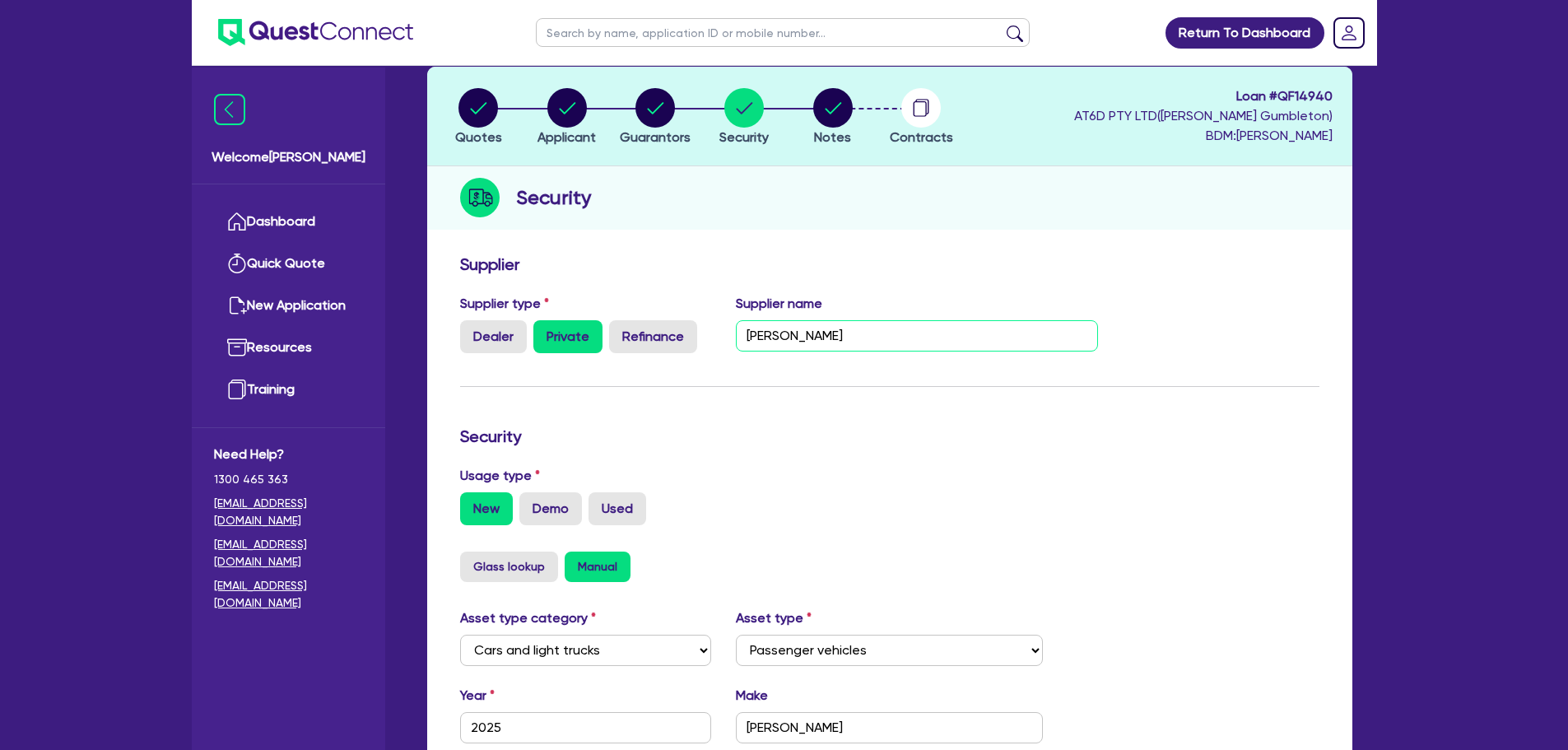
type input "[PERSON_NAME]"
click at [1069, 473] on div "Usage type New Demo Used" at bounding box center [890, 495] width 884 height 59
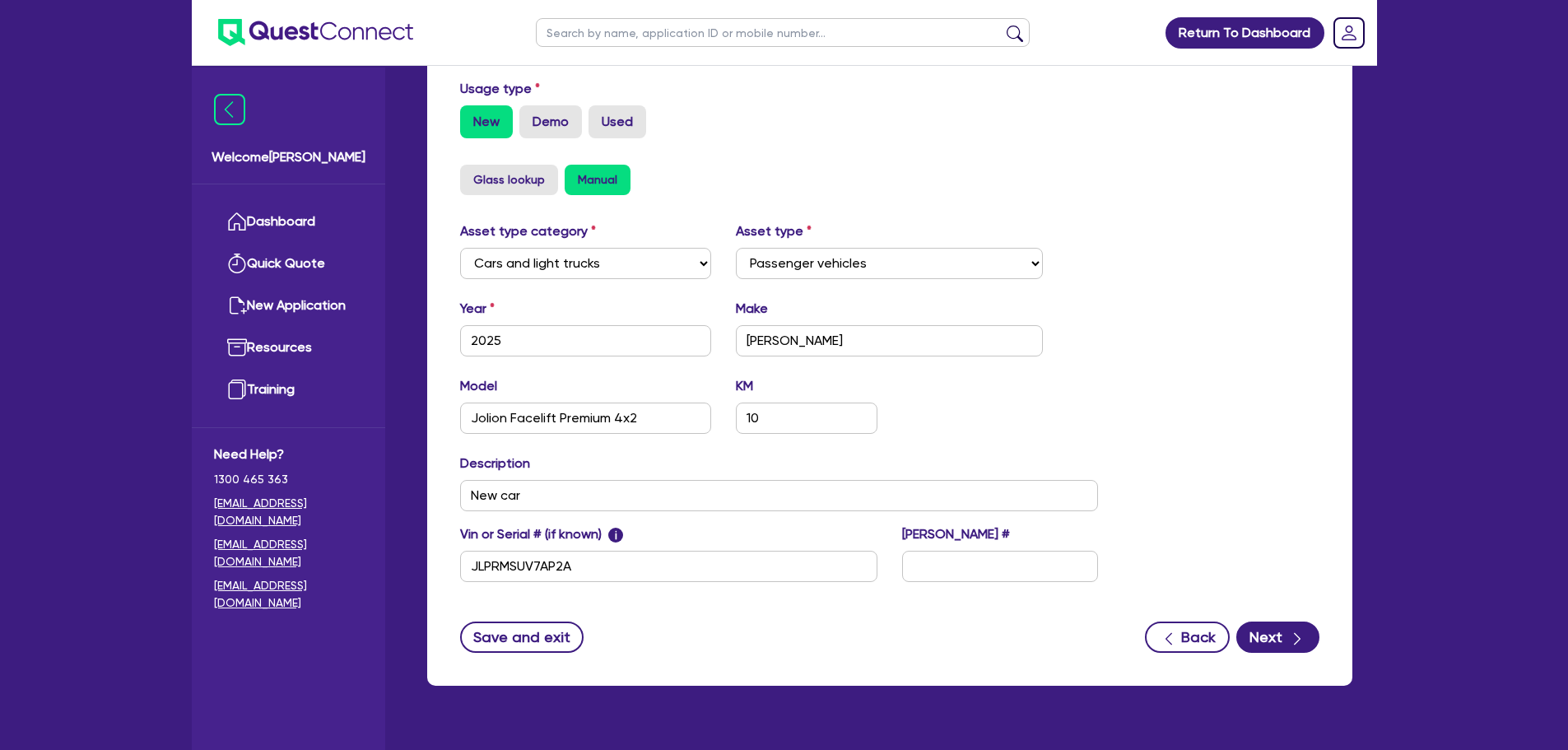
scroll to position [494, 0]
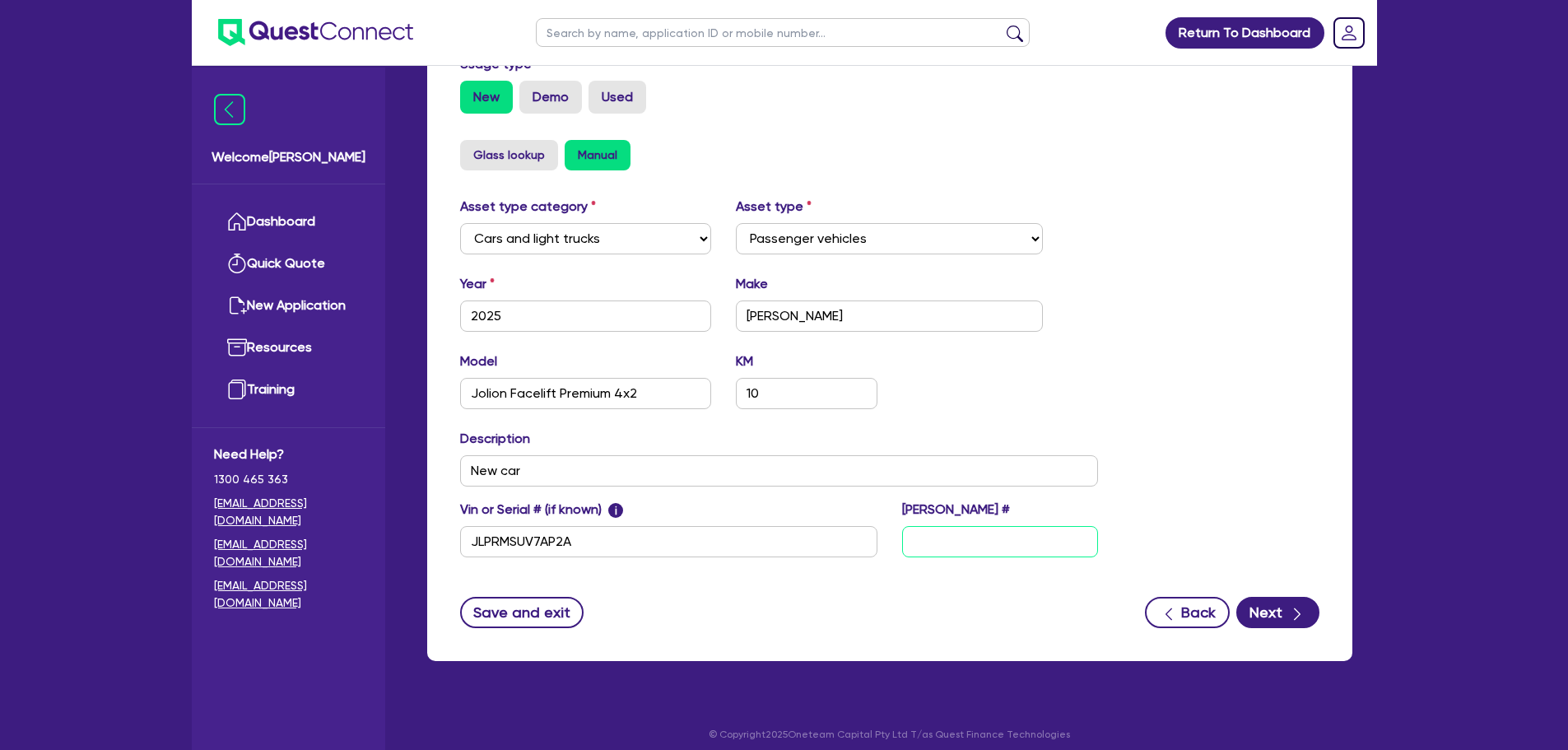
click at [945, 529] on input "text" at bounding box center [1000, 541] width 196 height 32
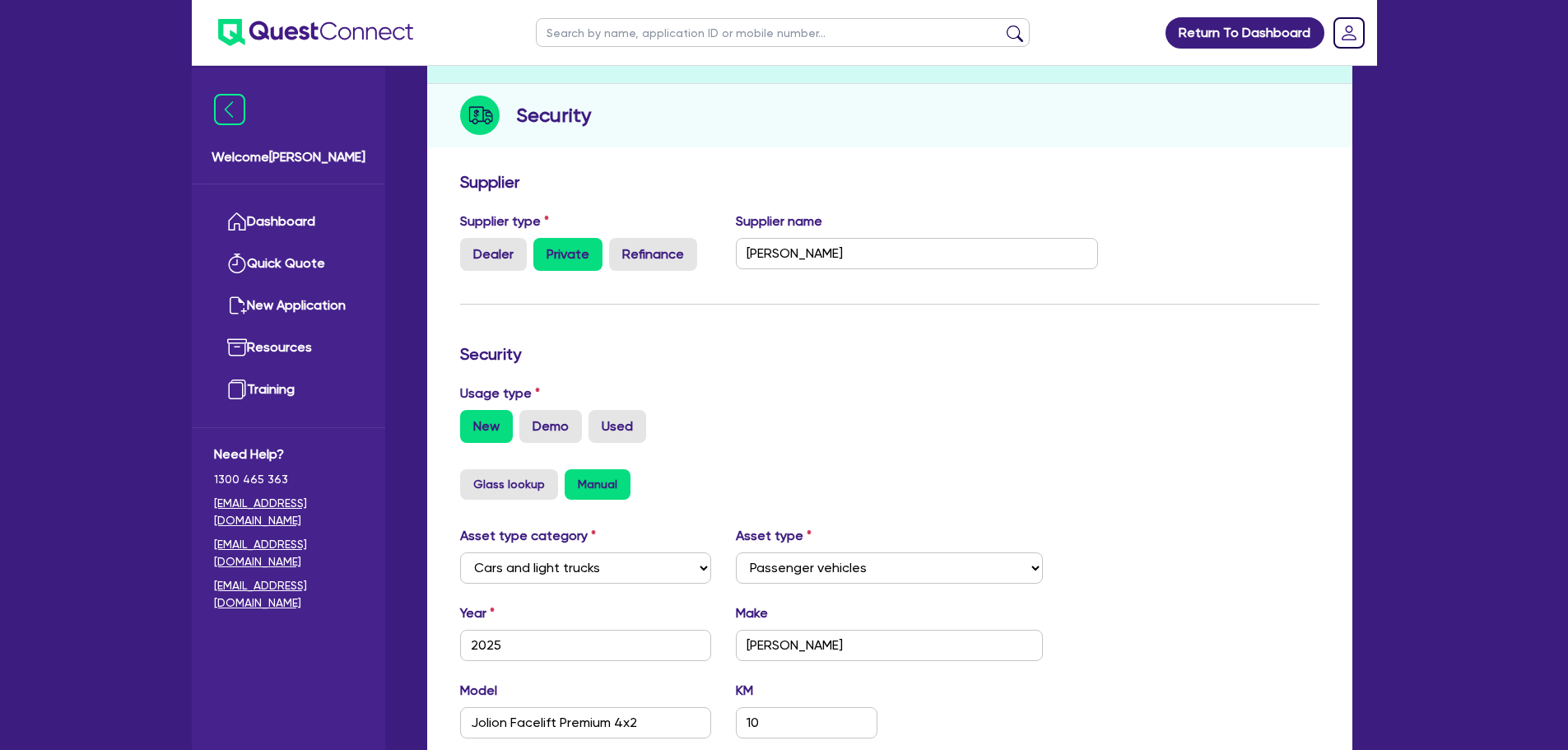
scroll to position [0, 0]
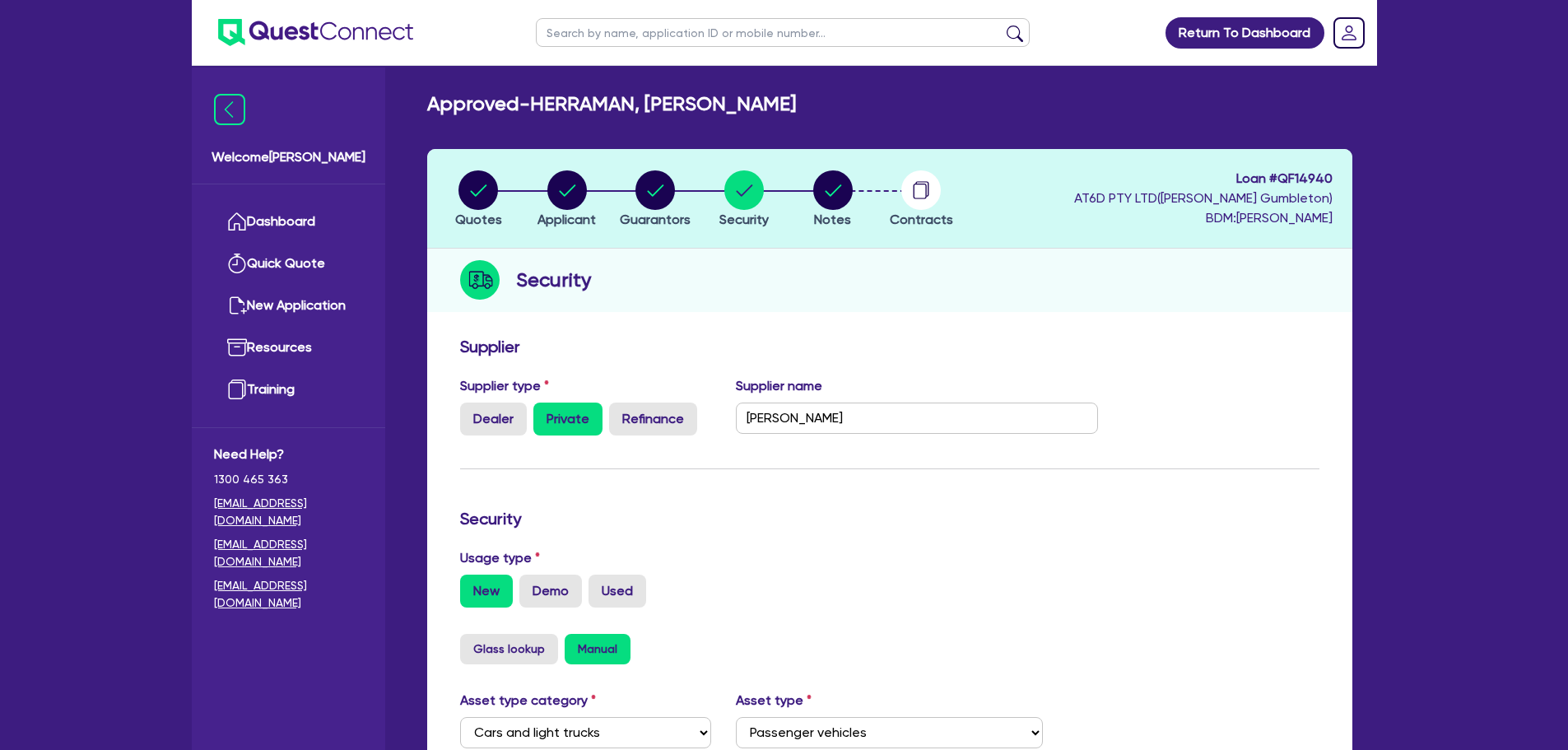
type input "VADER 0"
click at [933, 189] on circle "button" at bounding box center [921, 190] width 39 height 39
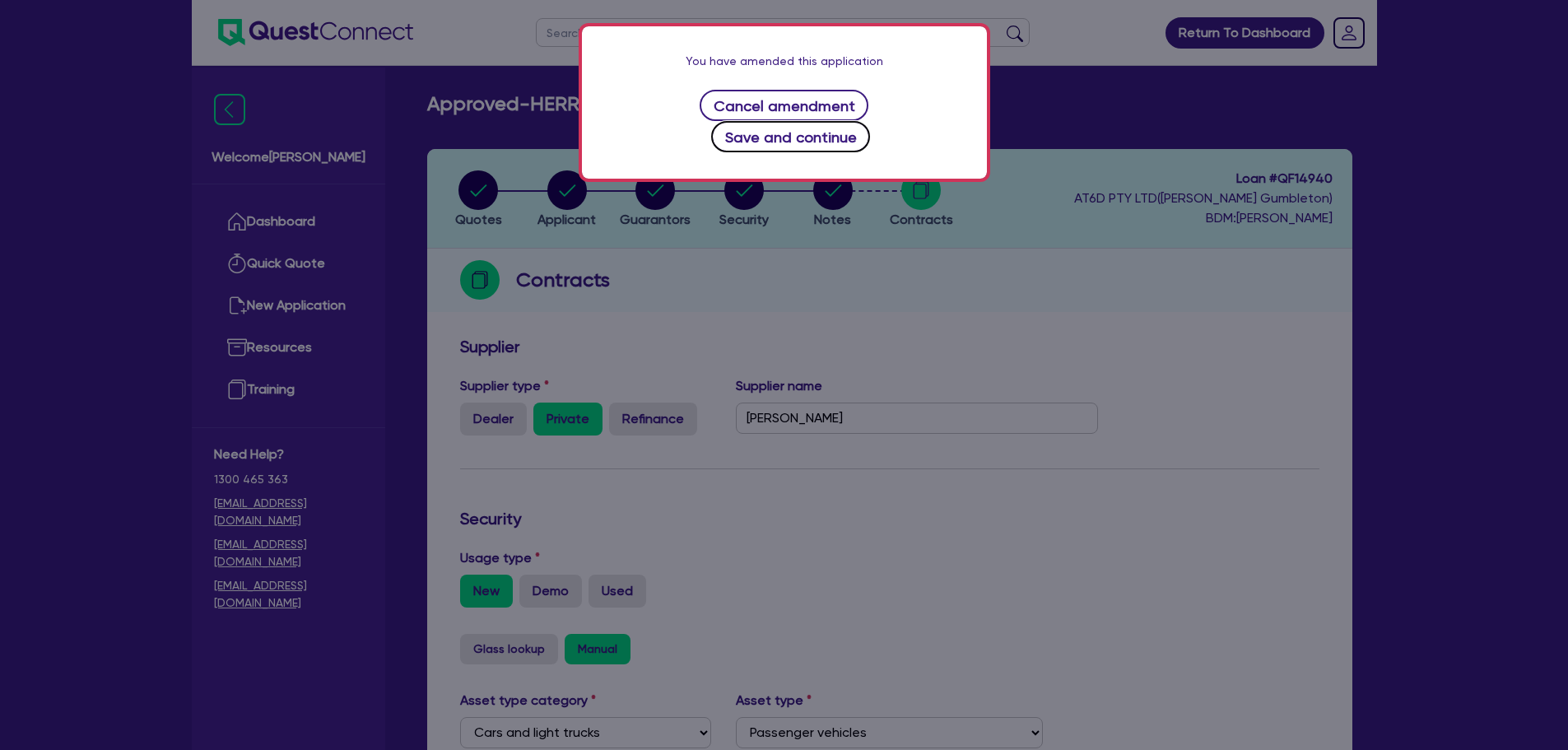
click at [845, 121] on button "Save and continue" at bounding box center [790, 136] width 159 height 32
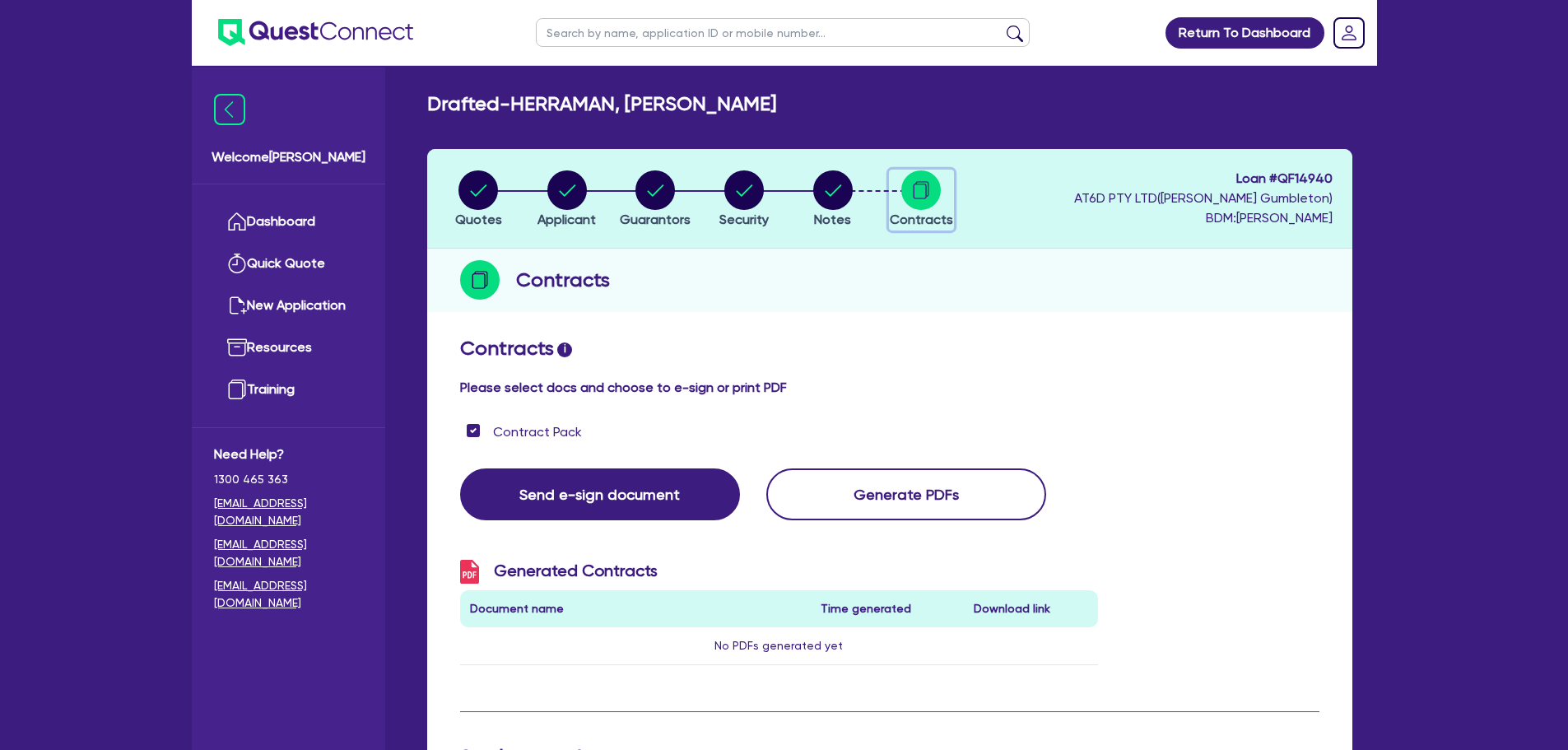
click at [928, 199] on circle "button" at bounding box center [921, 190] width 39 height 39
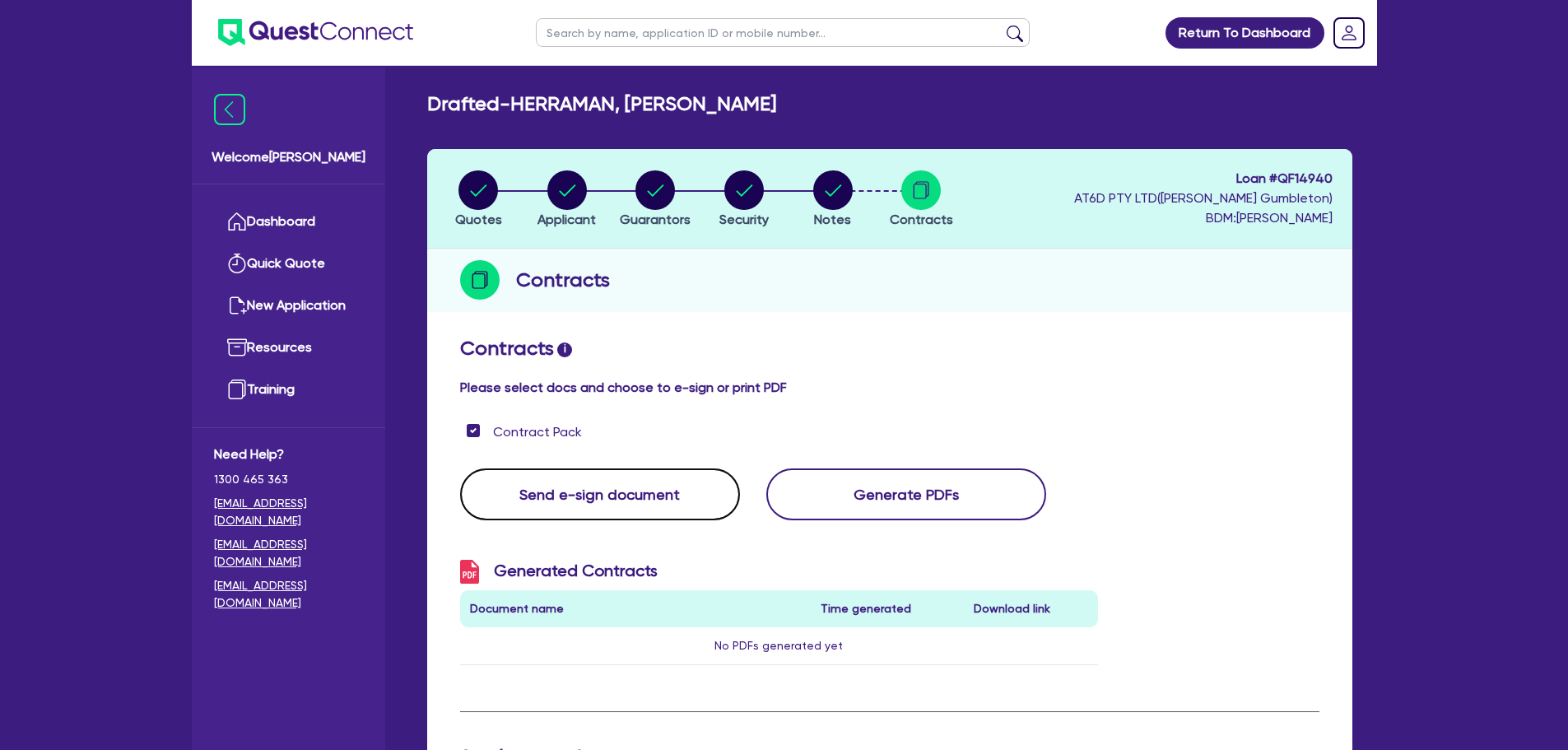
click at [585, 507] on button "Send e-sign document" at bounding box center [599, 494] width 280 height 52
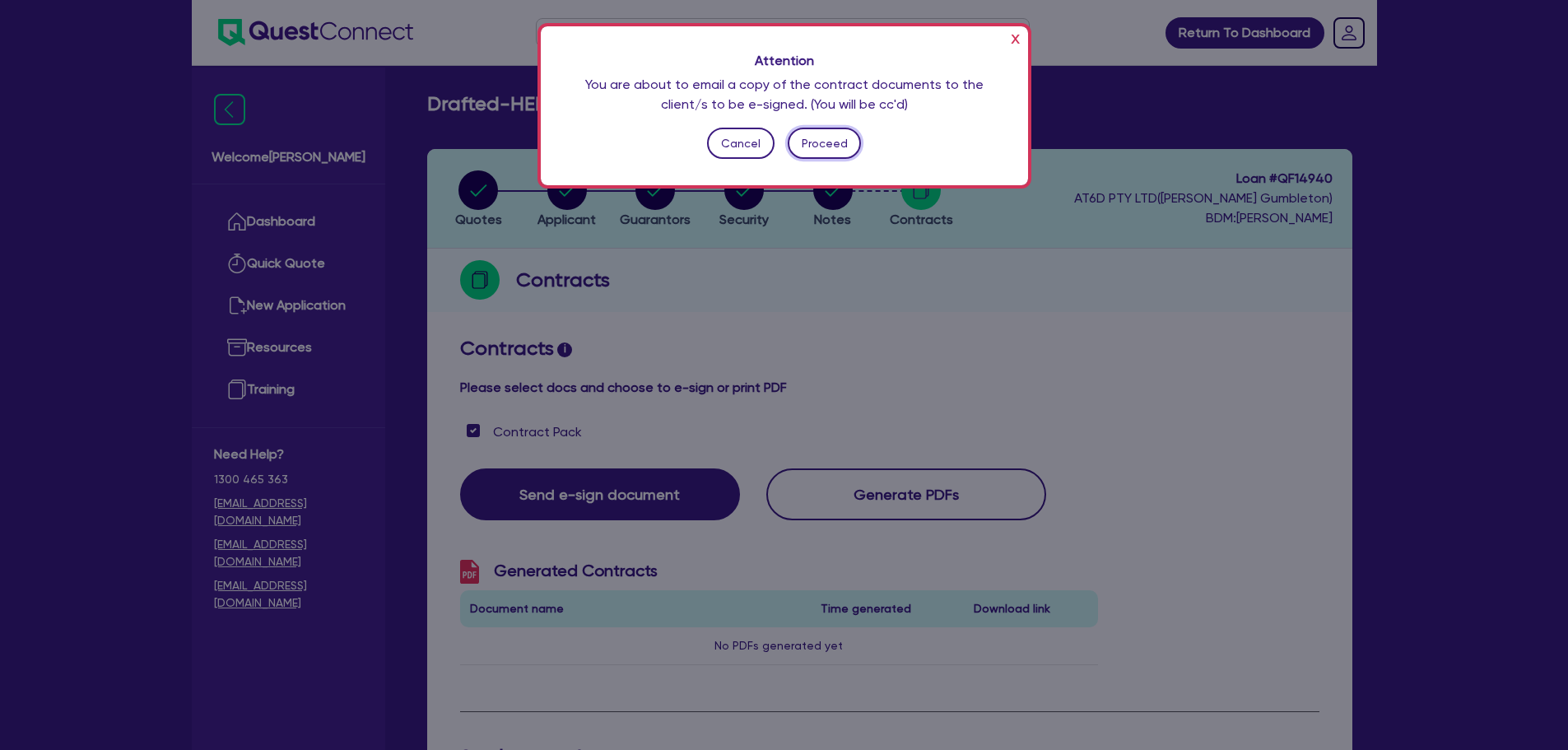
click at [821, 144] on button "Proceed" at bounding box center [825, 143] width 74 height 32
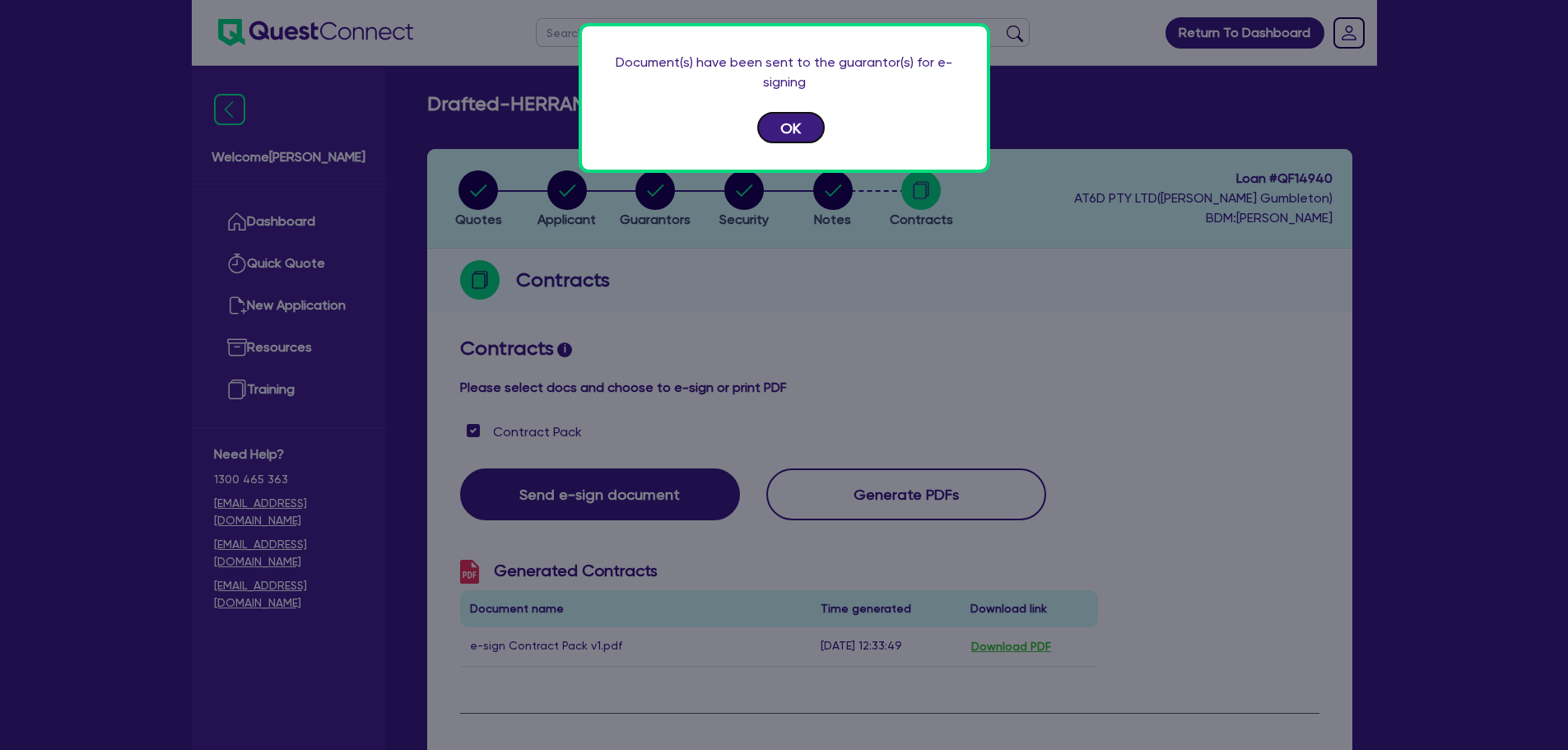
click at [787, 122] on button "OK" at bounding box center [790, 128] width 68 height 32
